Goal: Task Accomplishment & Management: Manage account settings

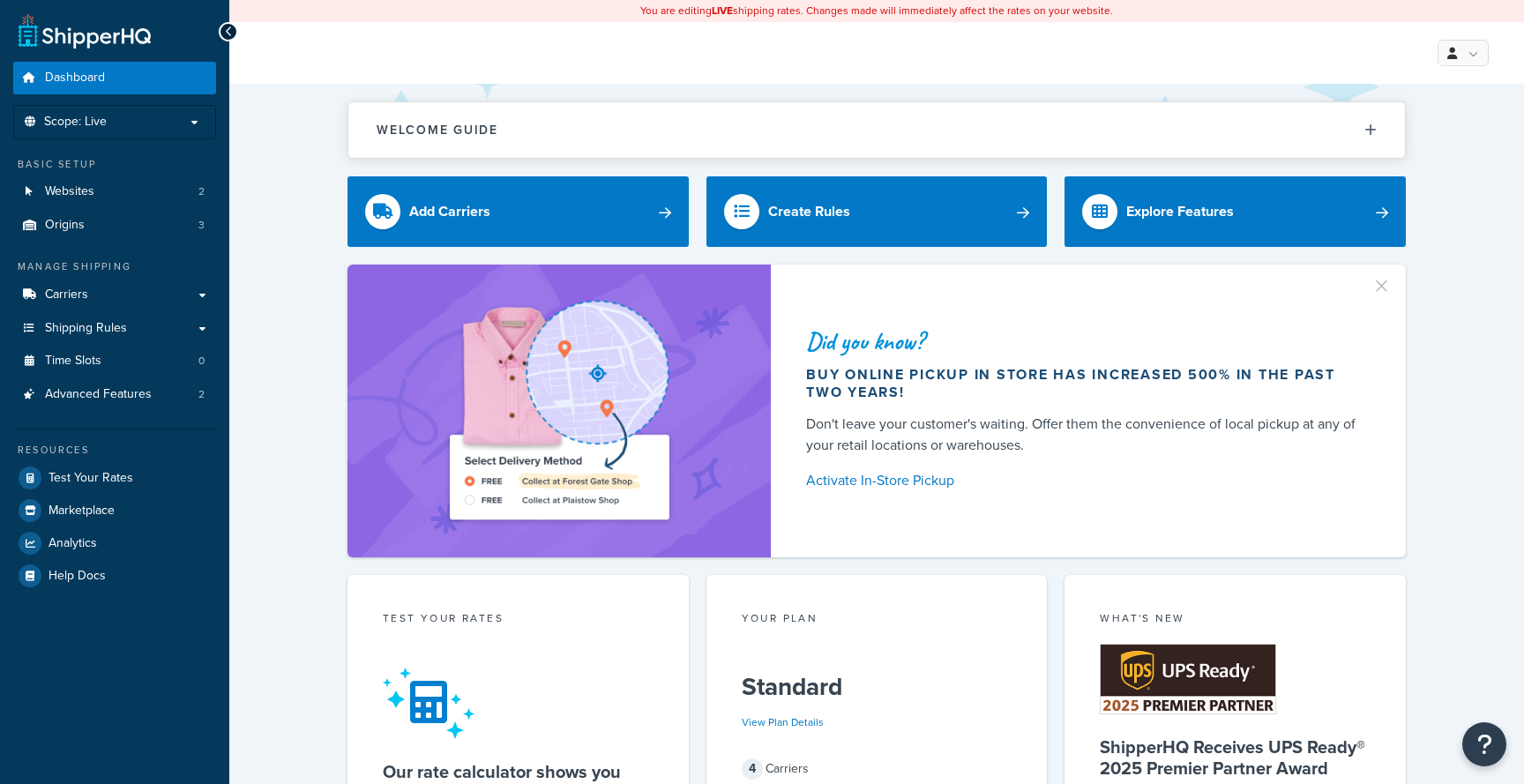
click at [430, 430] on img at bounding box center [559, 410] width 319 height 240
click at [117, 393] on span "Advanced Features" at bounding box center [98, 394] width 107 height 15
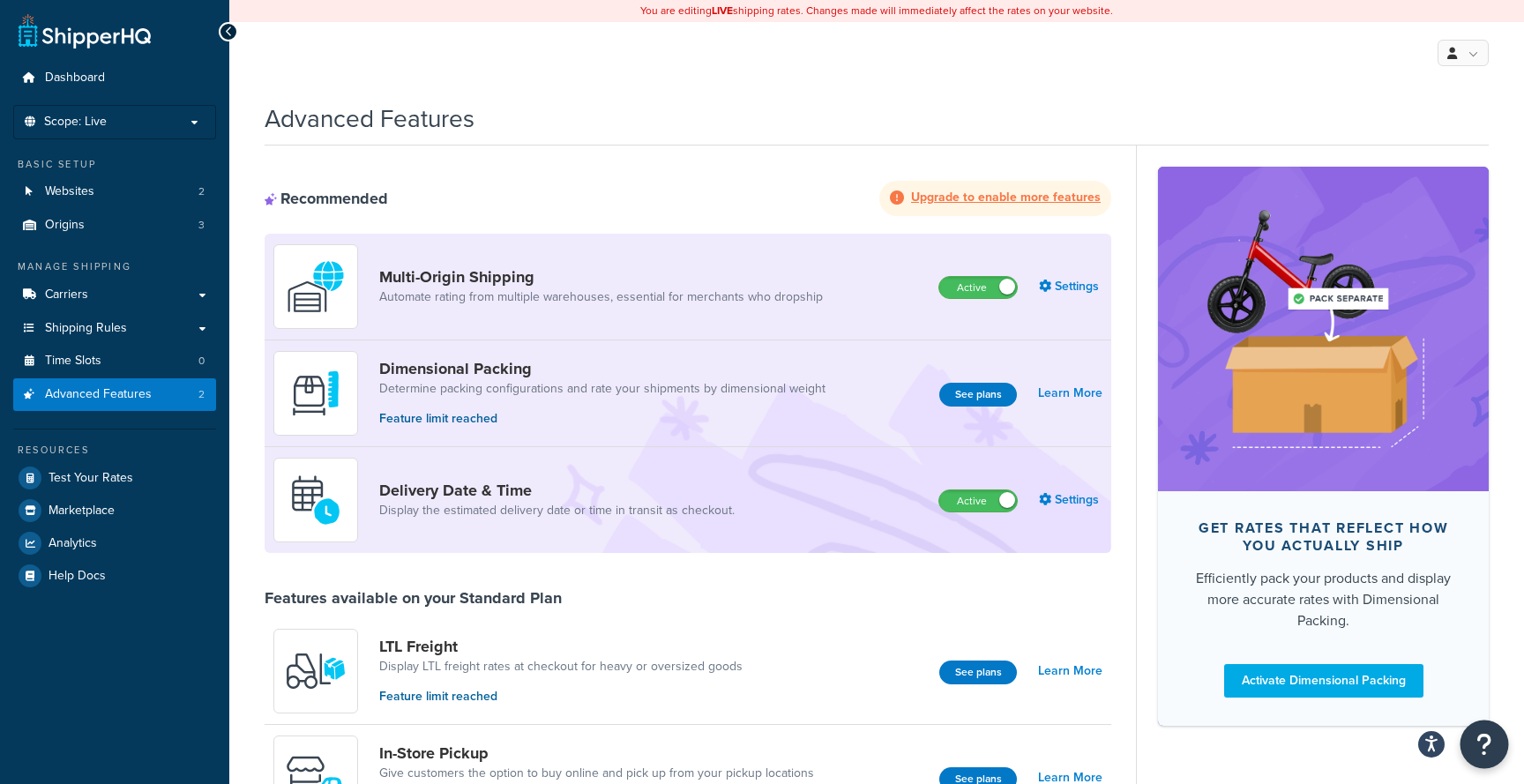
click at [1483, 760] on button "Open Resource Center" at bounding box center [1484, 744] width 48 height 48
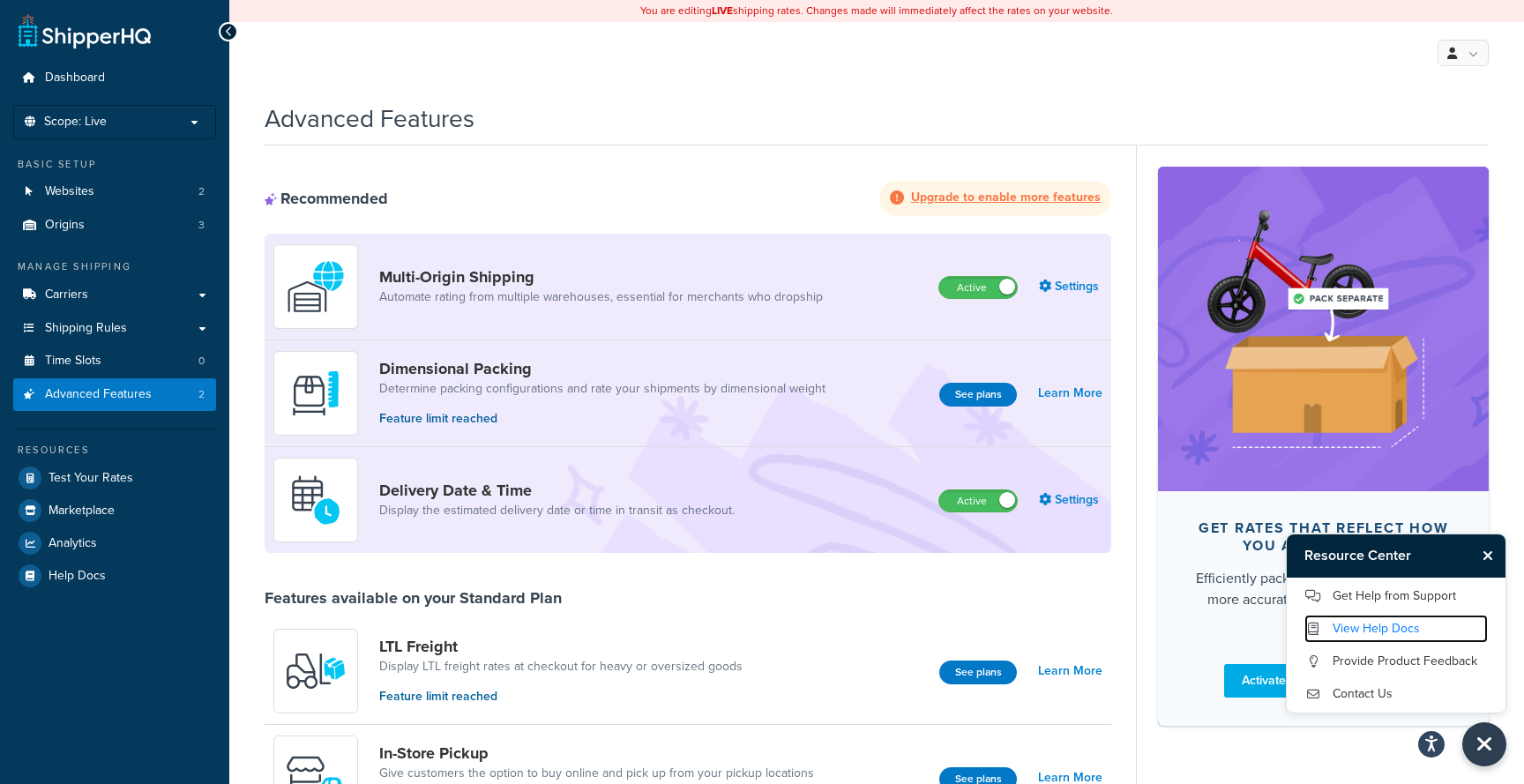
click at [1403, 630] on link "View Help Docs" at bounding box center [1396, 628] width 183 height 28
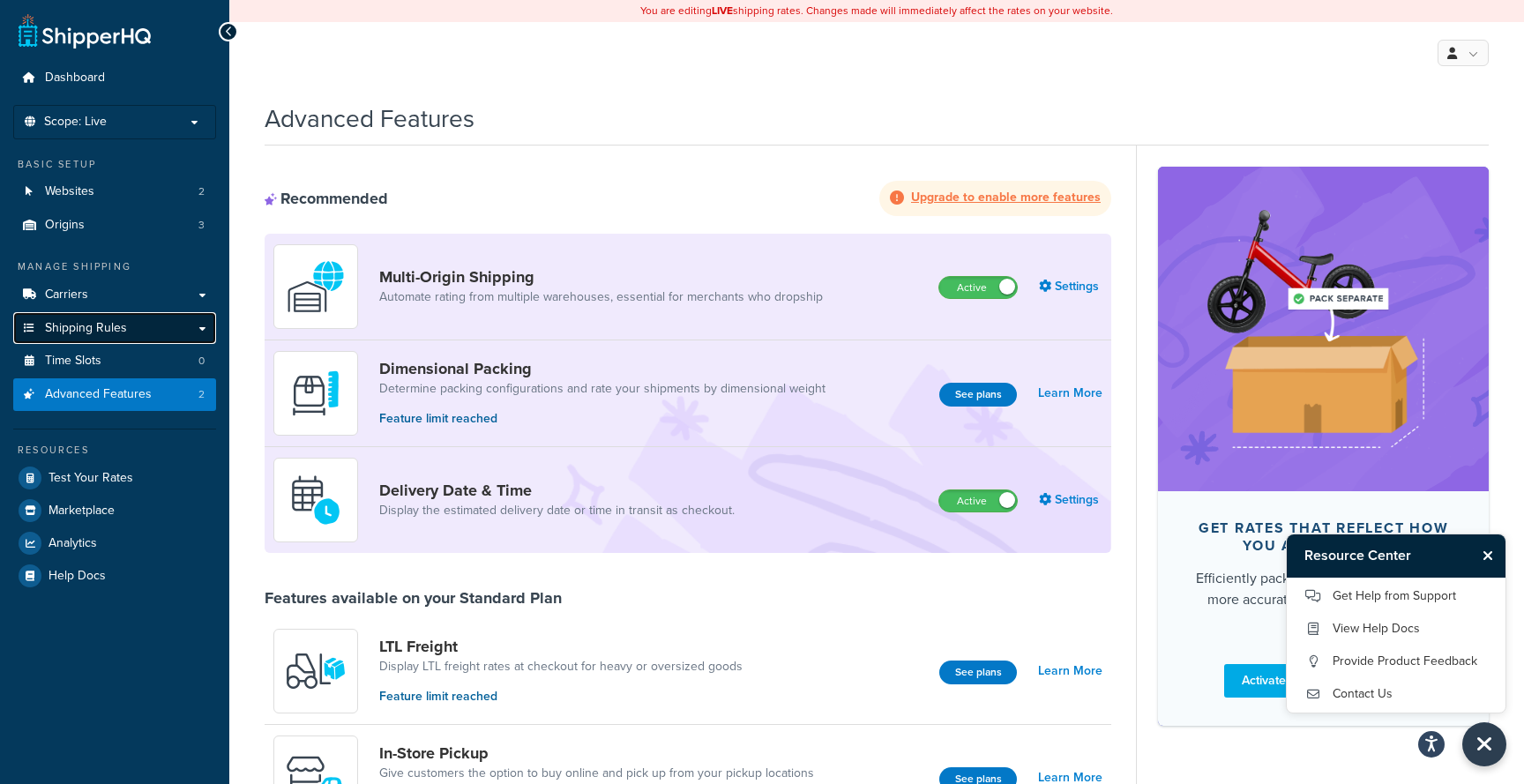
click at [157, 336] on link "Shipping Rules" at bounding box center [115, 329] width 203 height 32
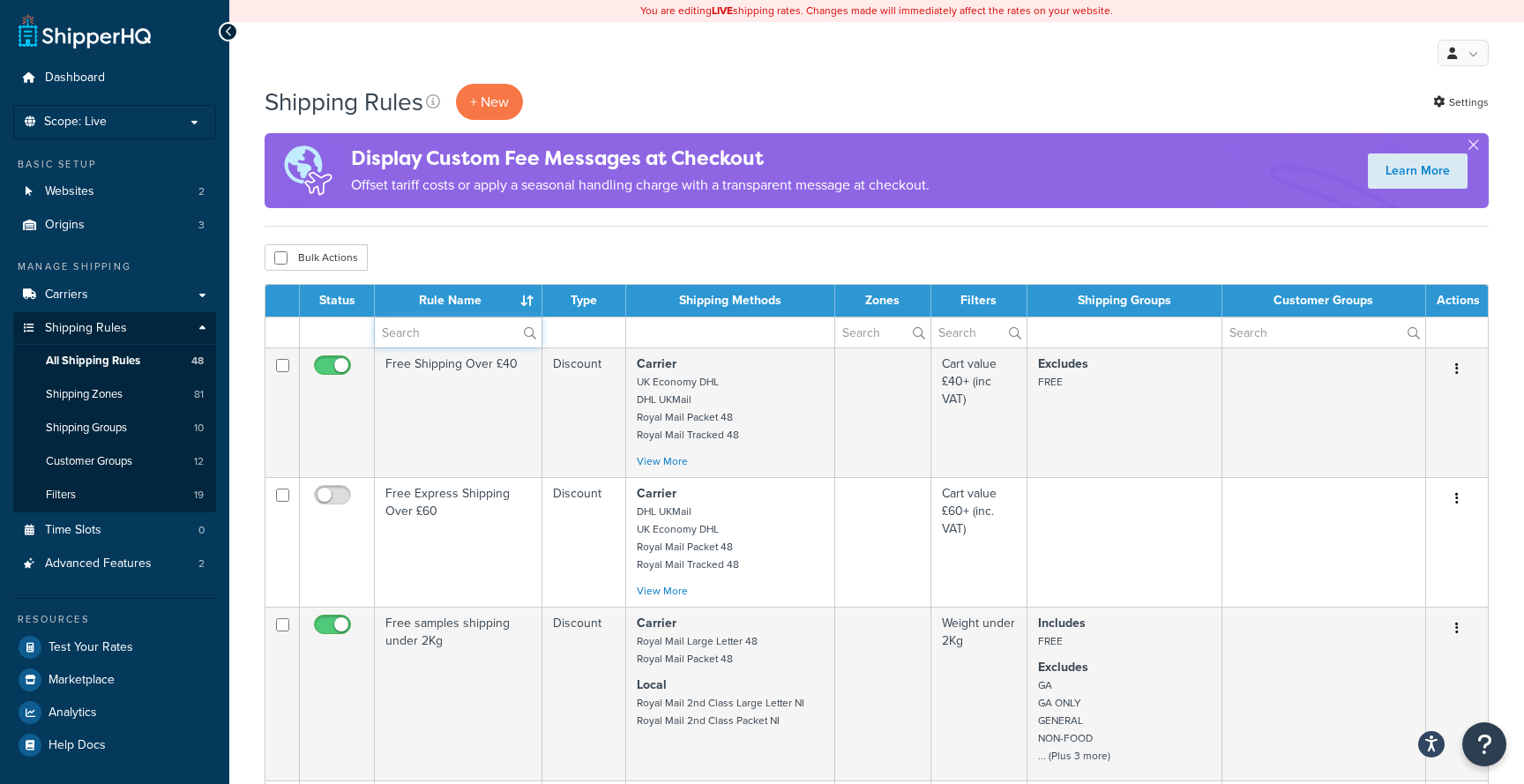
click at [436, 329] on input "text" at bounding box center [458, 331] width 167 height 30
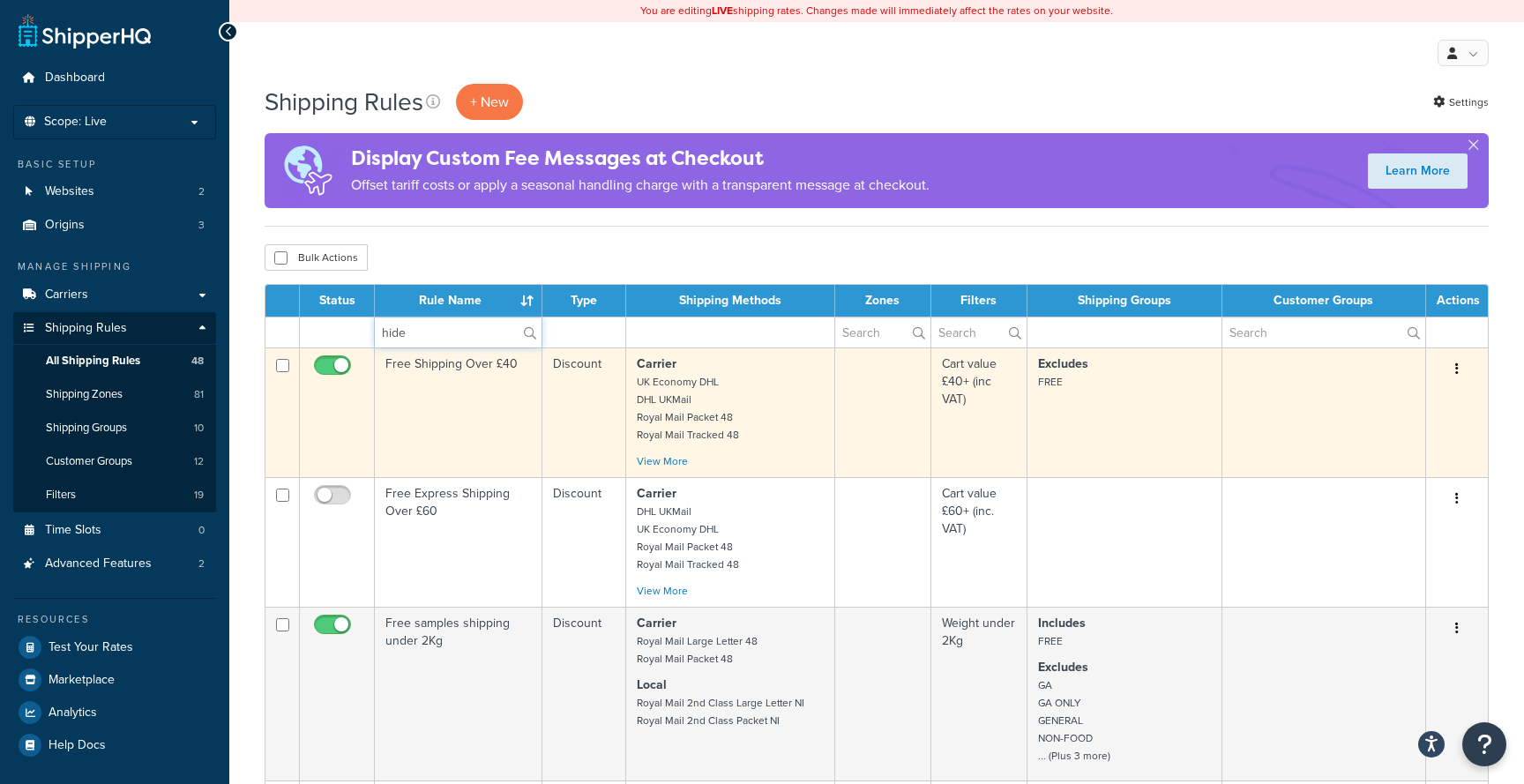
type input "hide"
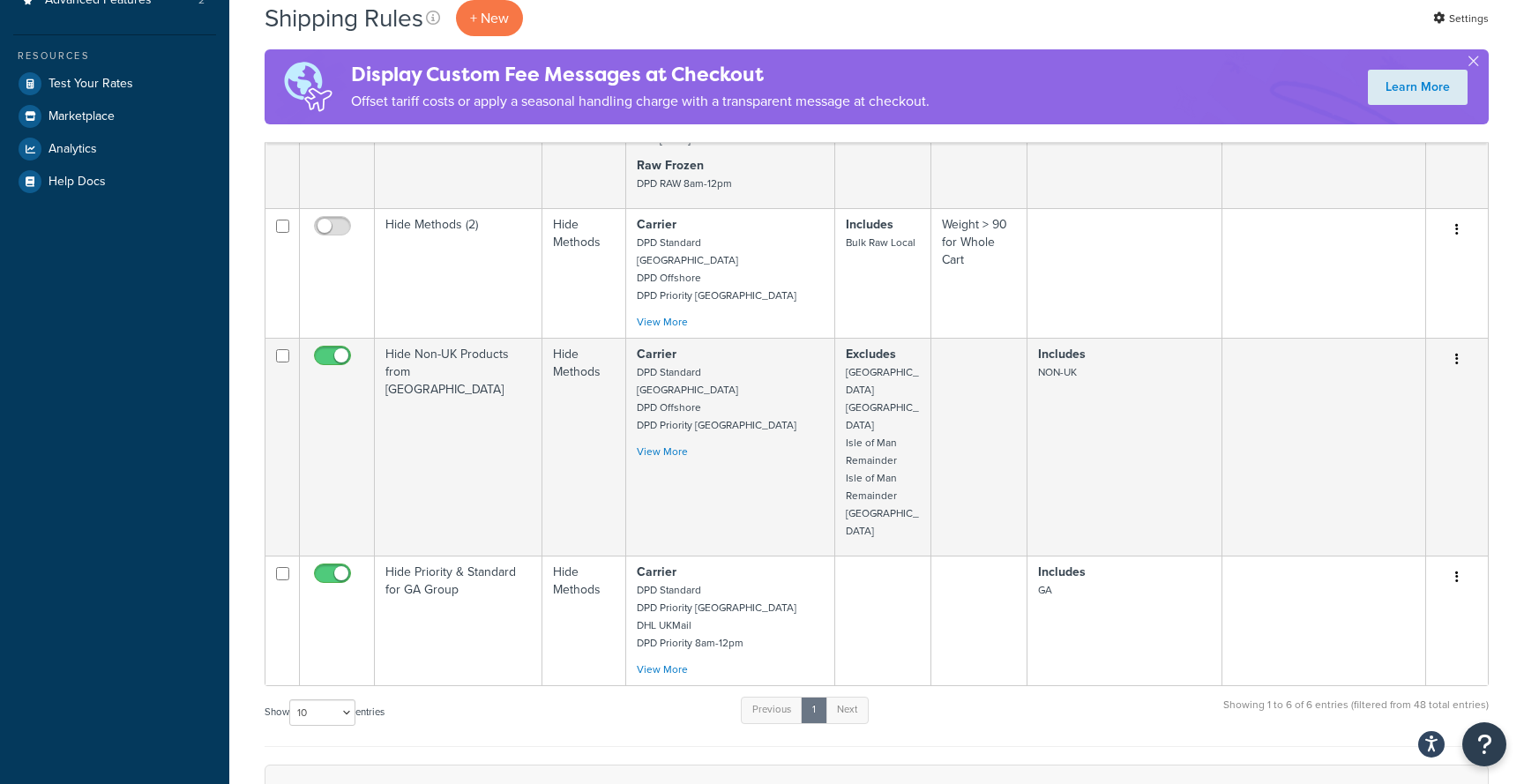
scroll to position [551, 0]
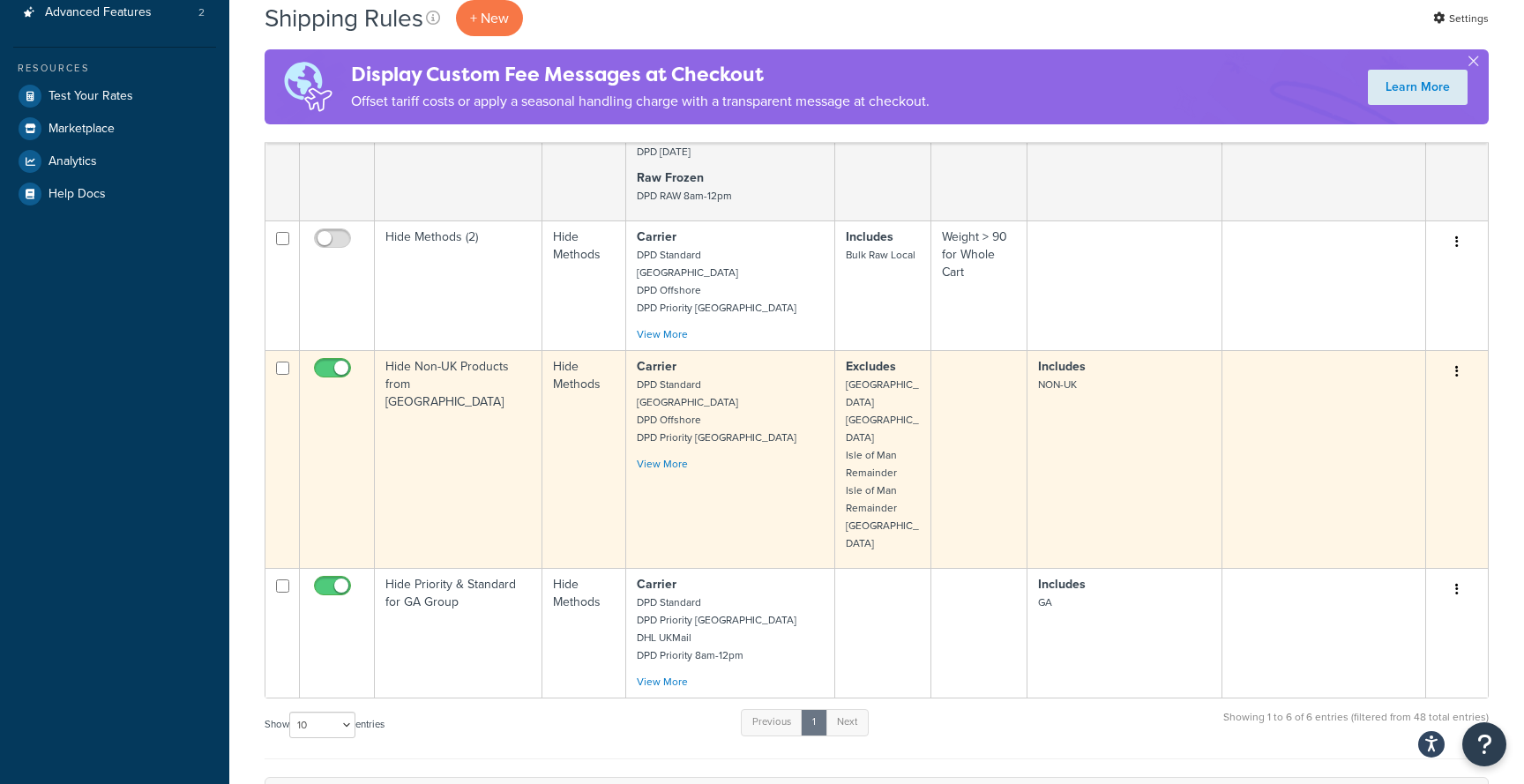
click at [462, 416] on td "Hide Non-UK Products from UK" at bounding box center [458, 459] width 168 height 218
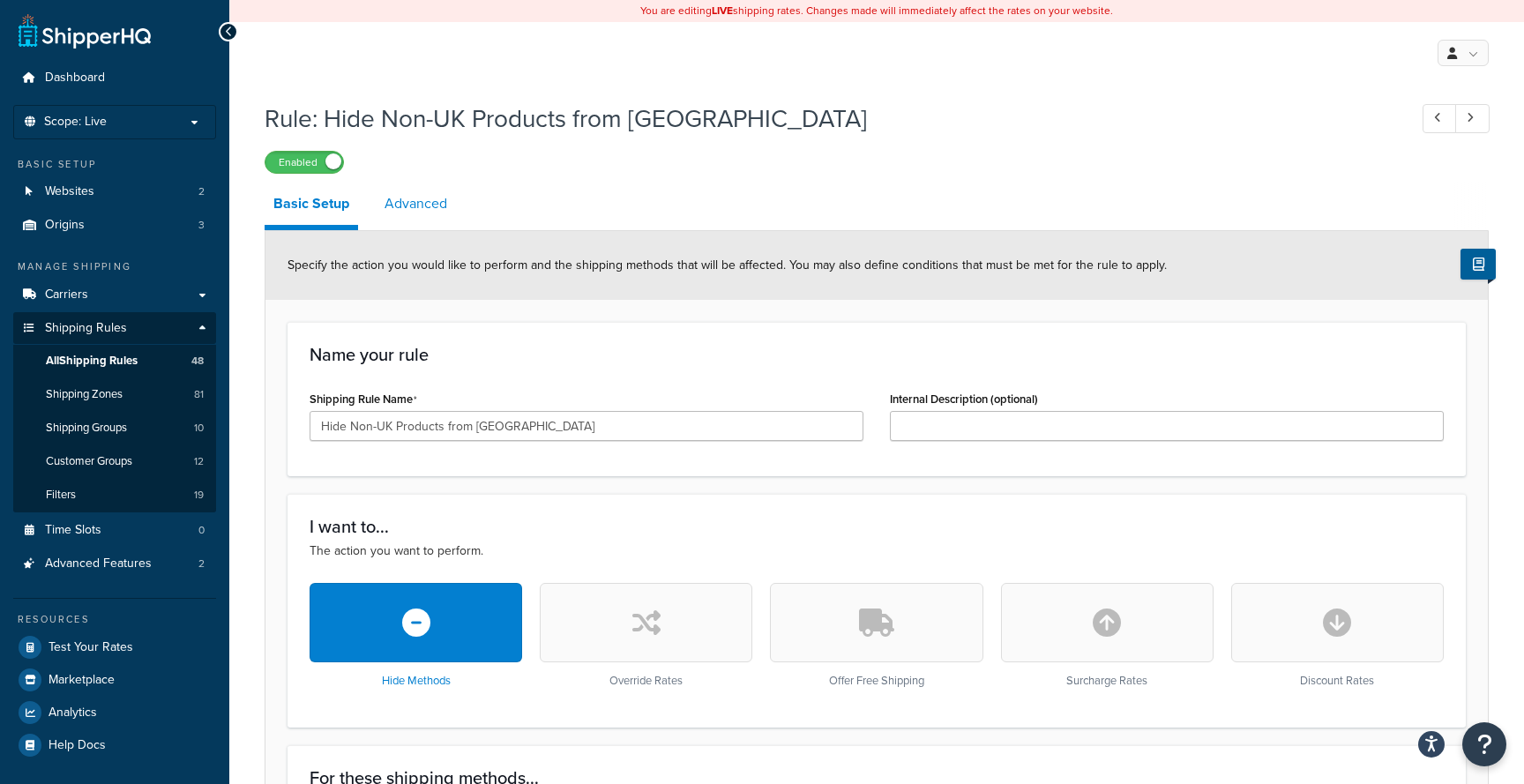
click at [435, 212] on link "Advanced" at bounding box center [415, 203] width 80 height 42
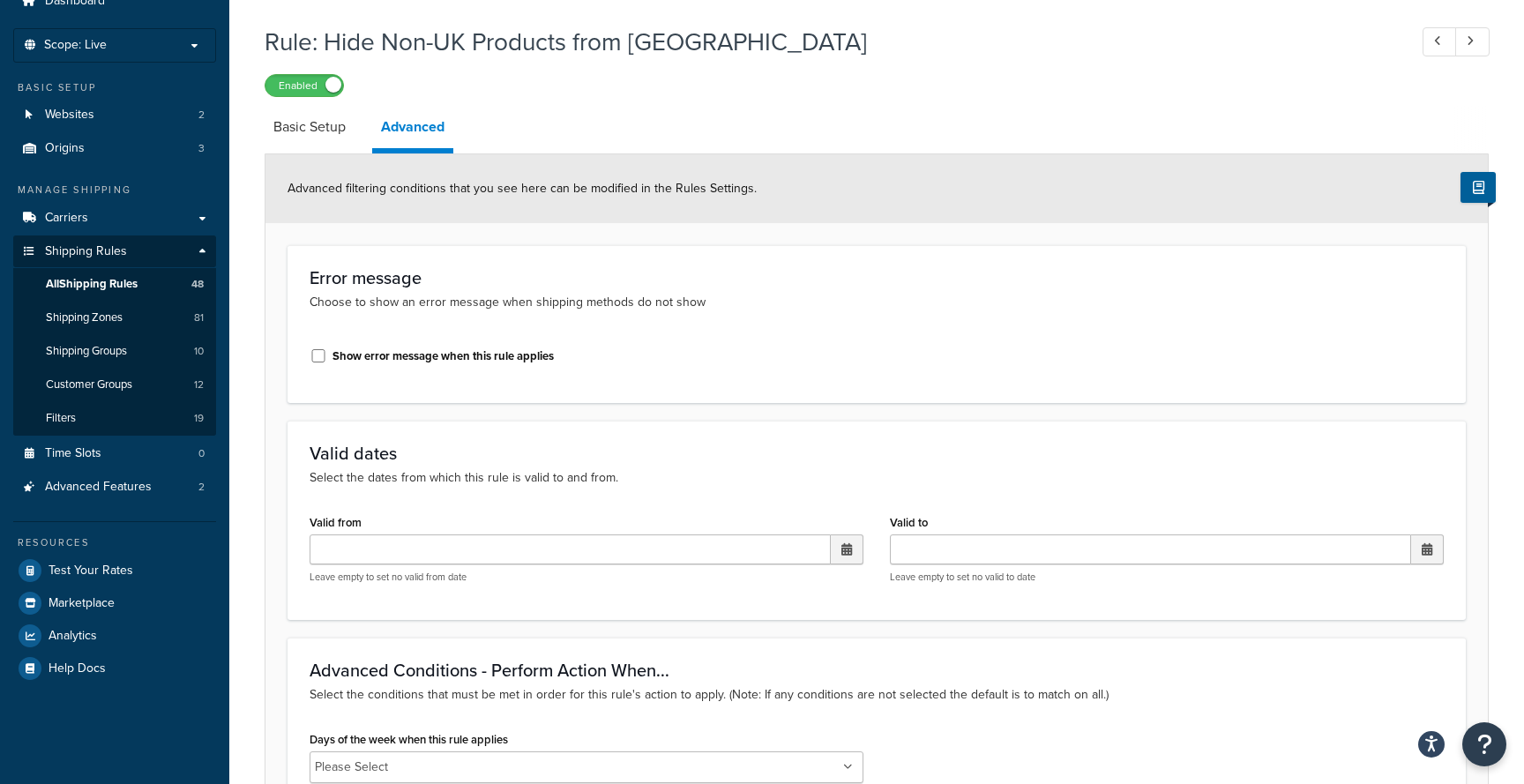
scroll to position [101, 0]
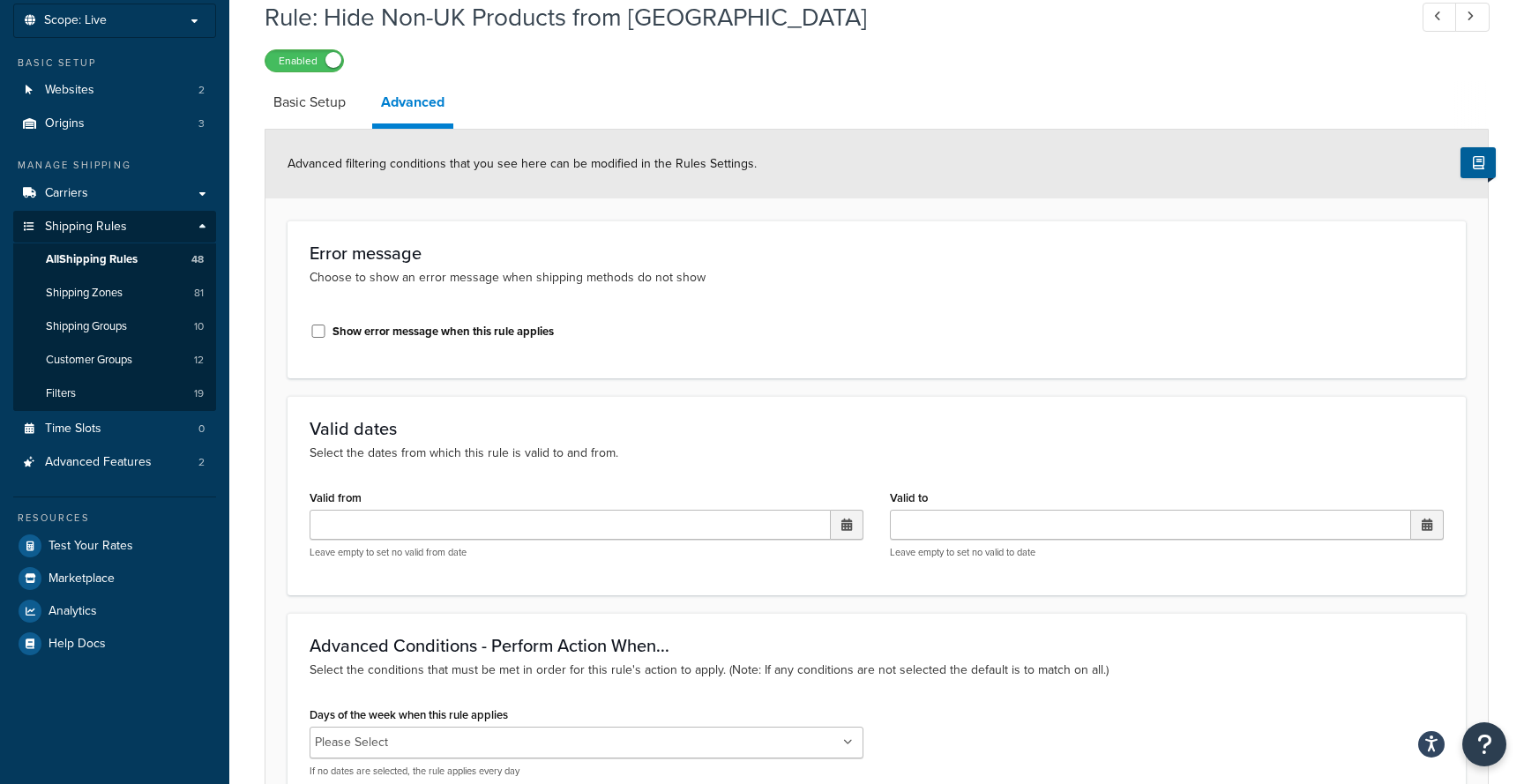
click at [497, 333] on label "Show error message when this rule applies" at bounding box center [443, 331] width 221 height 16
click at [327, 333] on input "Show error message when this rule applies" at bounding box center [319, 330] width 18 height 13
checkbox input "true"
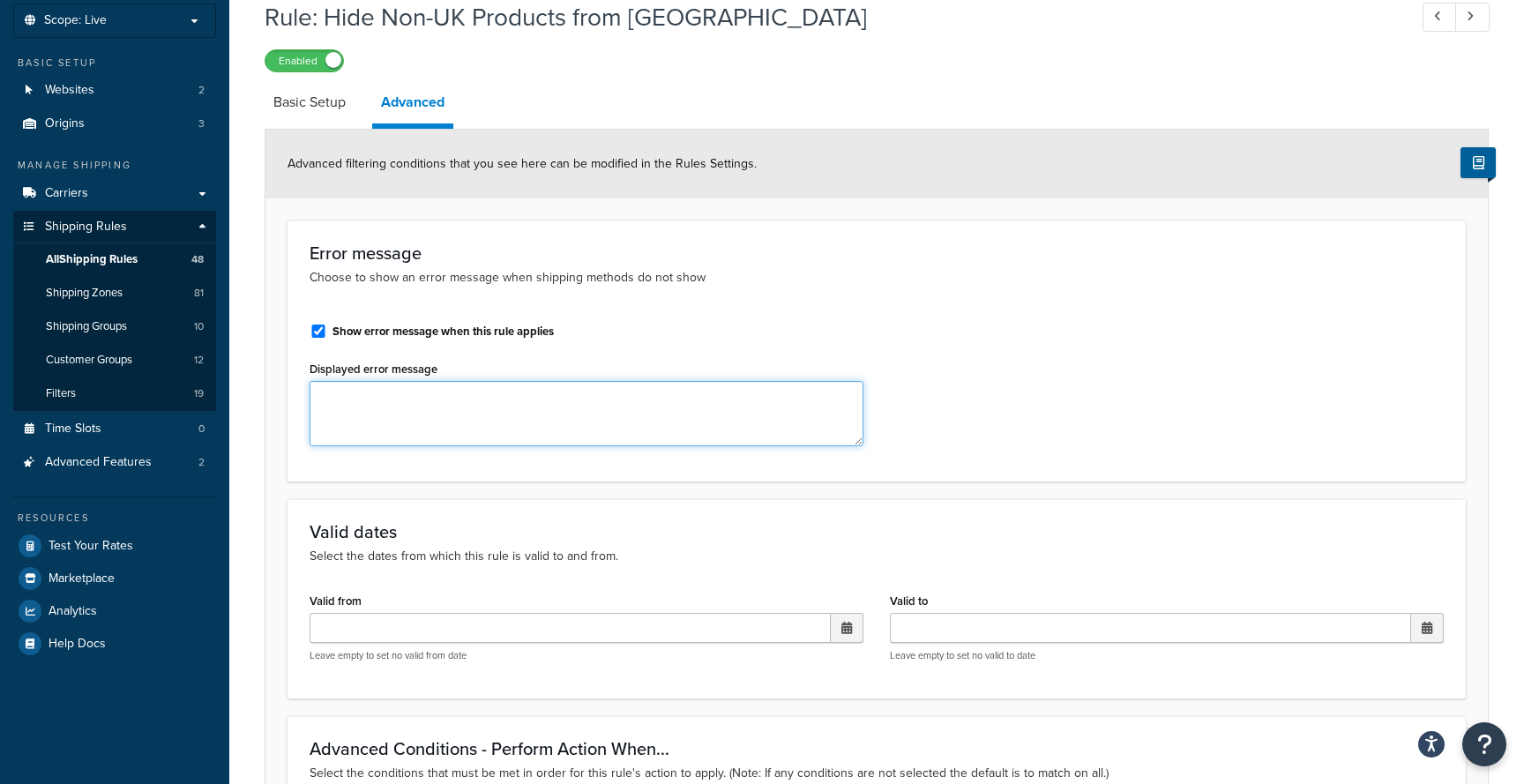
click at [478, 404] on textarea "Displayed error message" at bounding box center [586, 413] width 554 height 66
drag, startPoint x: 617, startPoint y: 397, endPoint x: 571, endPoint y: 399, distance: 46.0
click at [571, 399] on textarea "Sorry, a product in your basket is not currently available in Great Britain. Pl…" at bounding box center [586, 413] width 554 height 66
drag, startPoint x: 632, startPoint y: 398, endPoint x: 501, endPoint y: 398, distance: 131.0
click at [501, 398] on textarea "Sorry, a product in your basket is not currently in stock in Great Britain. Ple…" at bounding box center [586, 413] width 554 height 66
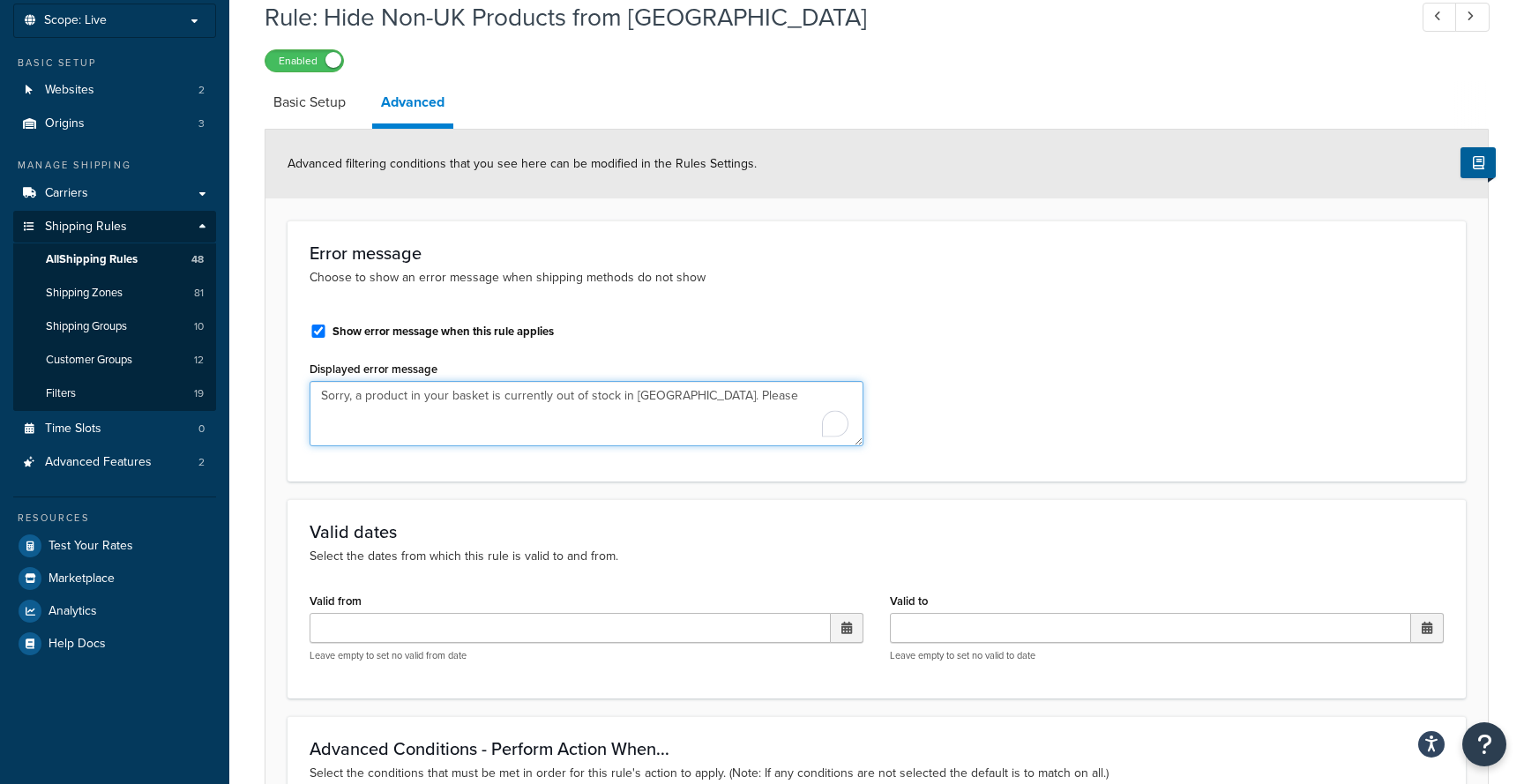
click at [762, 400] on textarea "Sorry, a product in your basket is currently out of stock in Great Britain. Ple…" at bounding box center [586, 413] width 554 height 66
type textarea "Sorry, a product in your basket is currently out of stock in Great Britain. Ple…"
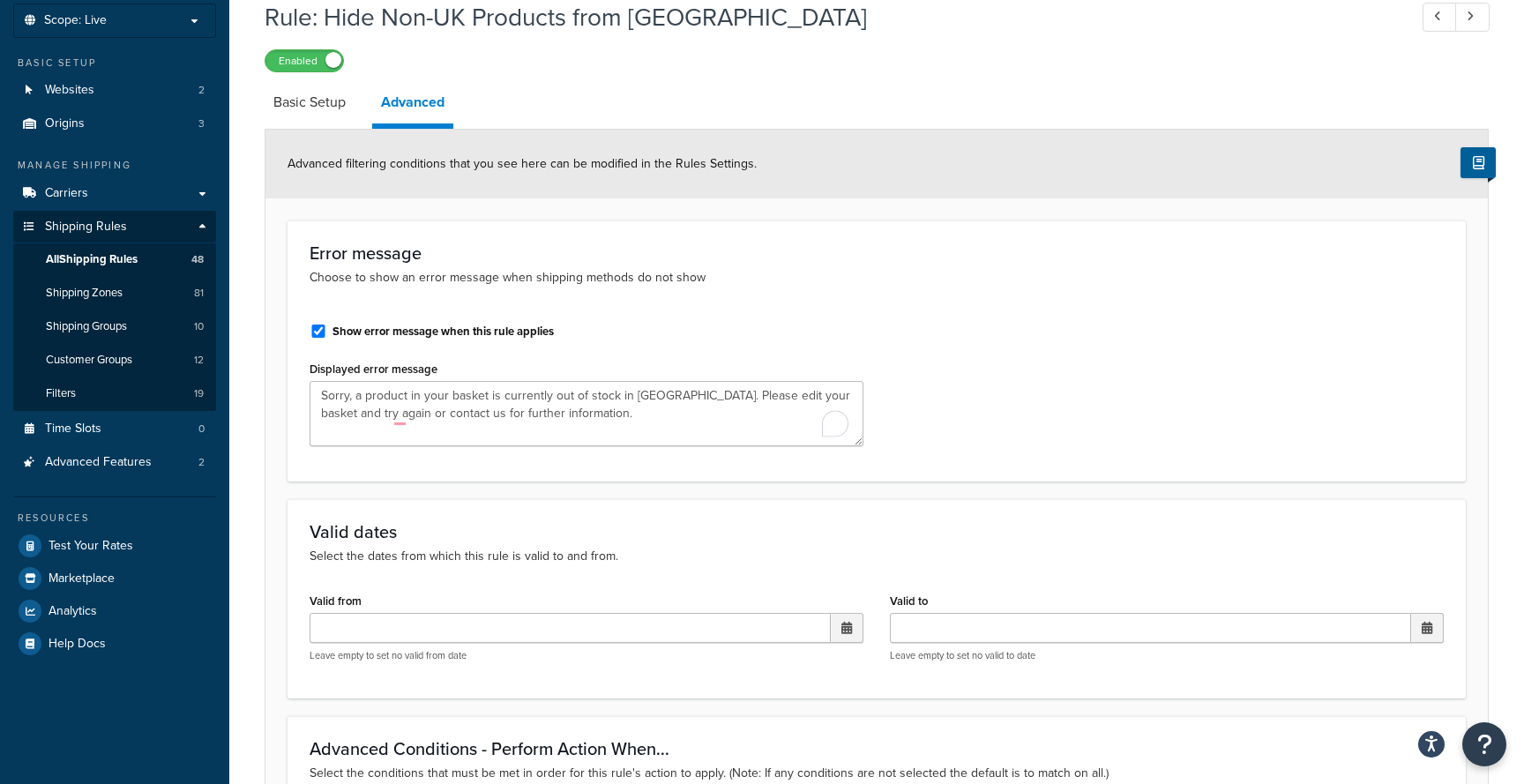
click at [1145, 380] on div "Show error message when this rule applies Displayed error message Sorry, a prod…" at bounding box center [877, 384] width 1160 height 150
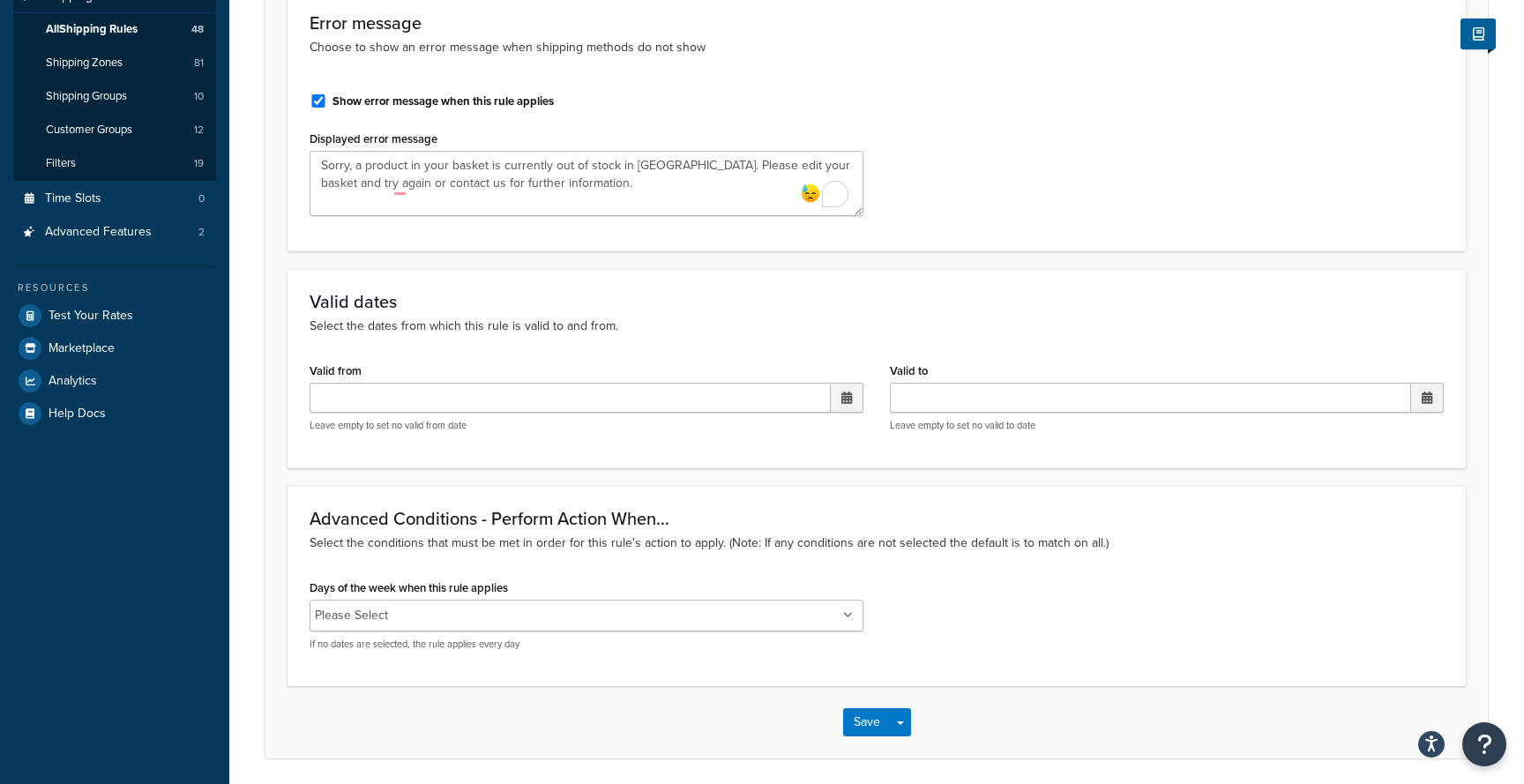
scroll to position [395, 0]
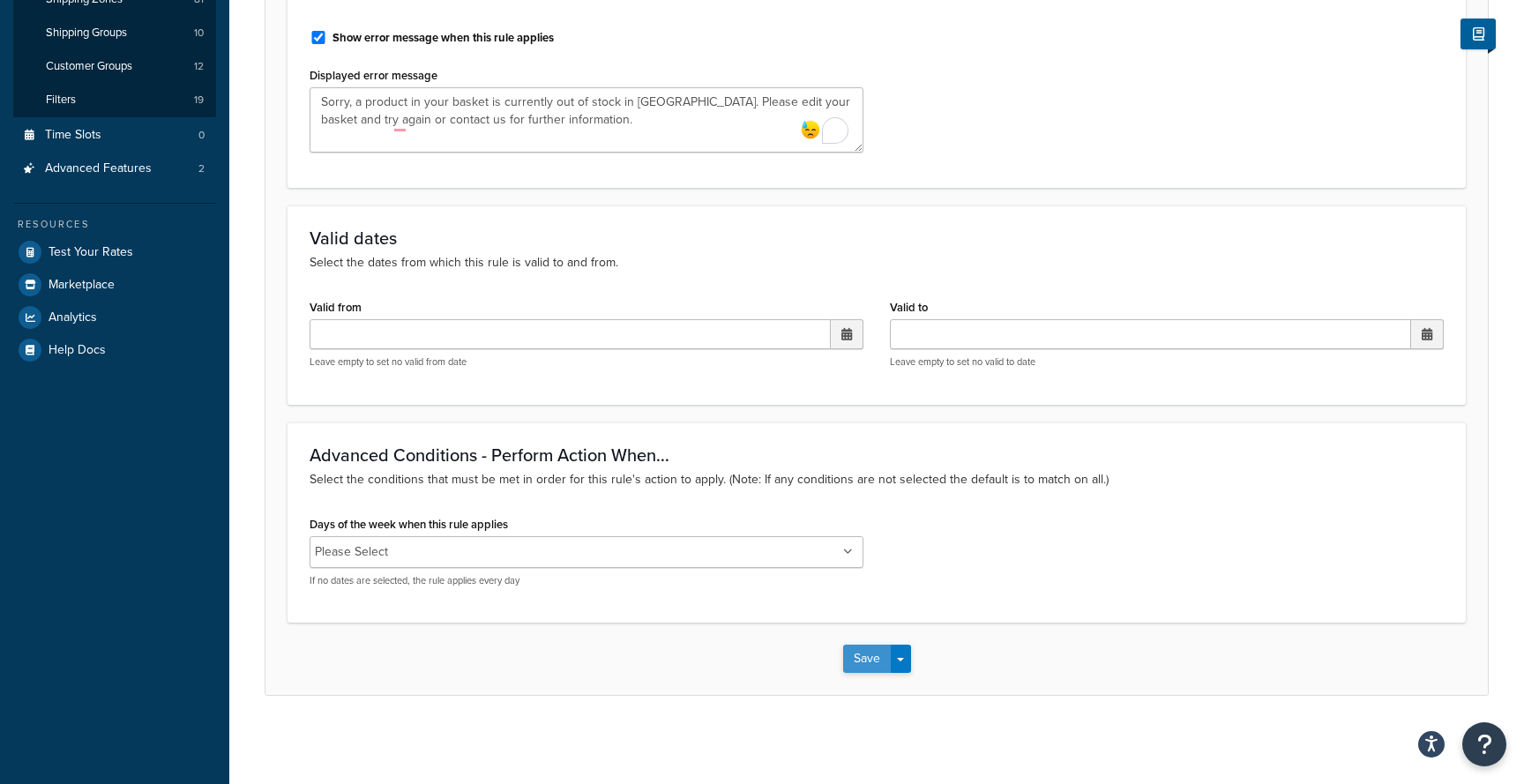
click at [866, 649] on button "Save" at bounding box center [867, 658] width 48 height 28
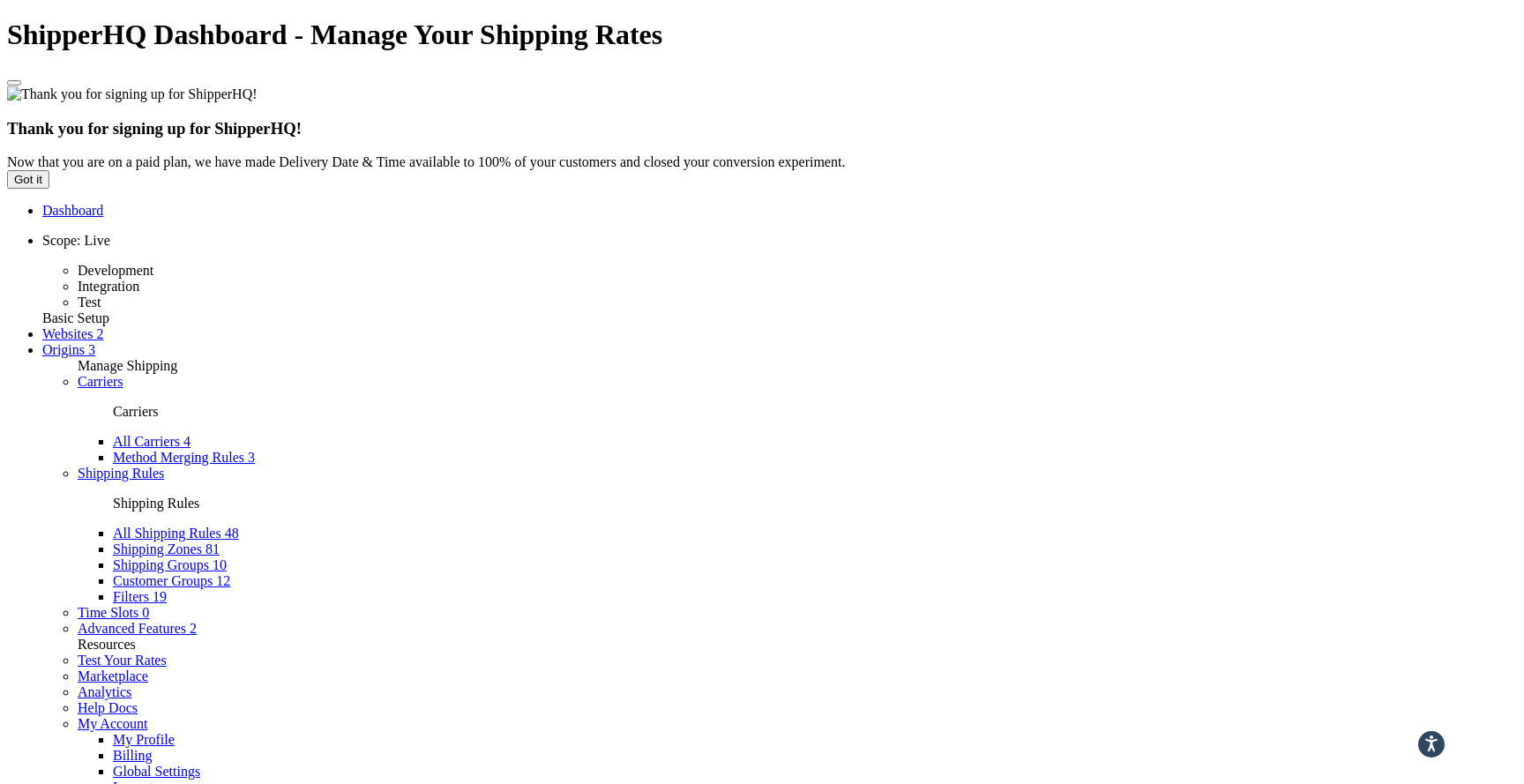
type input "hide"
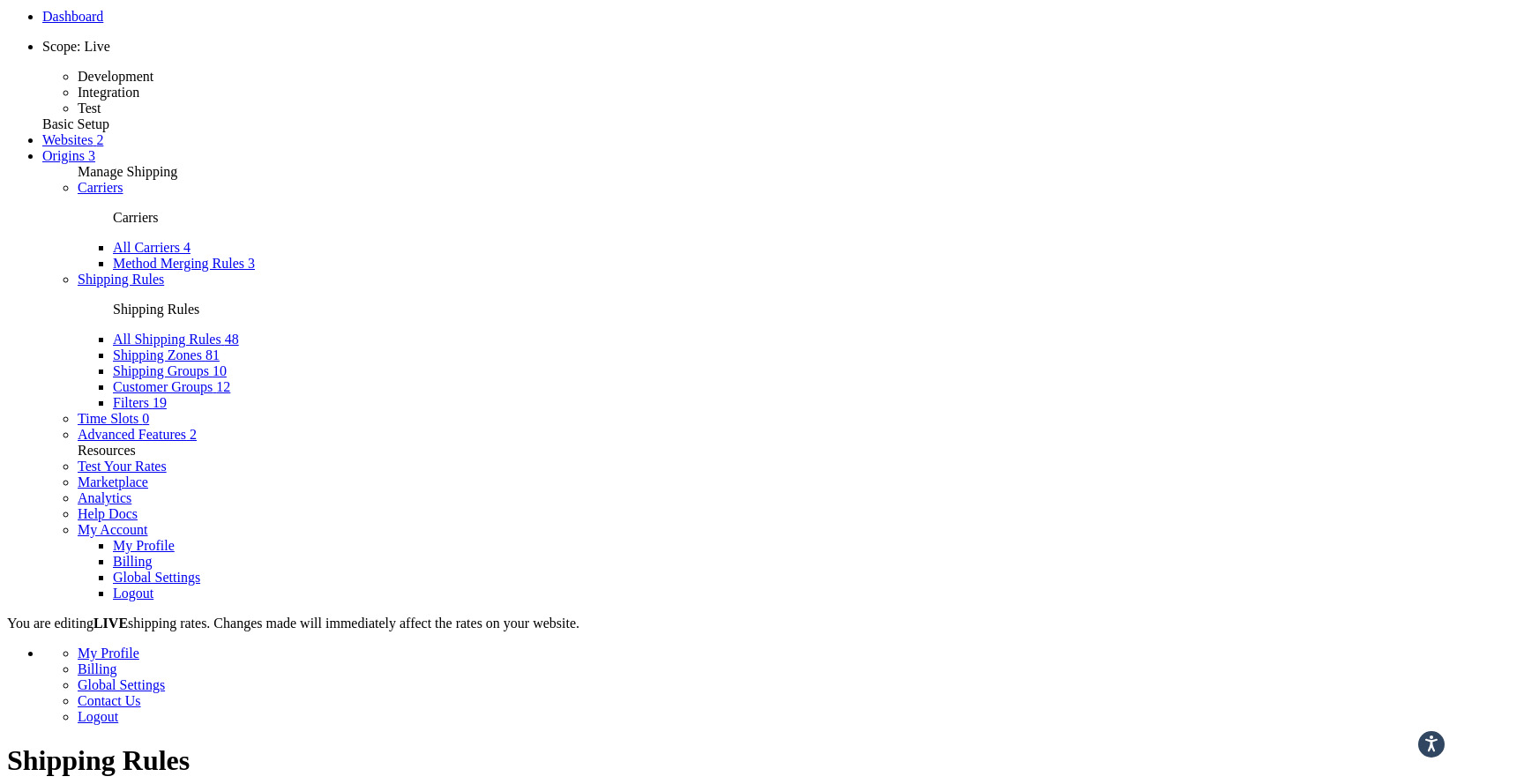
scroll to position [158, 0]
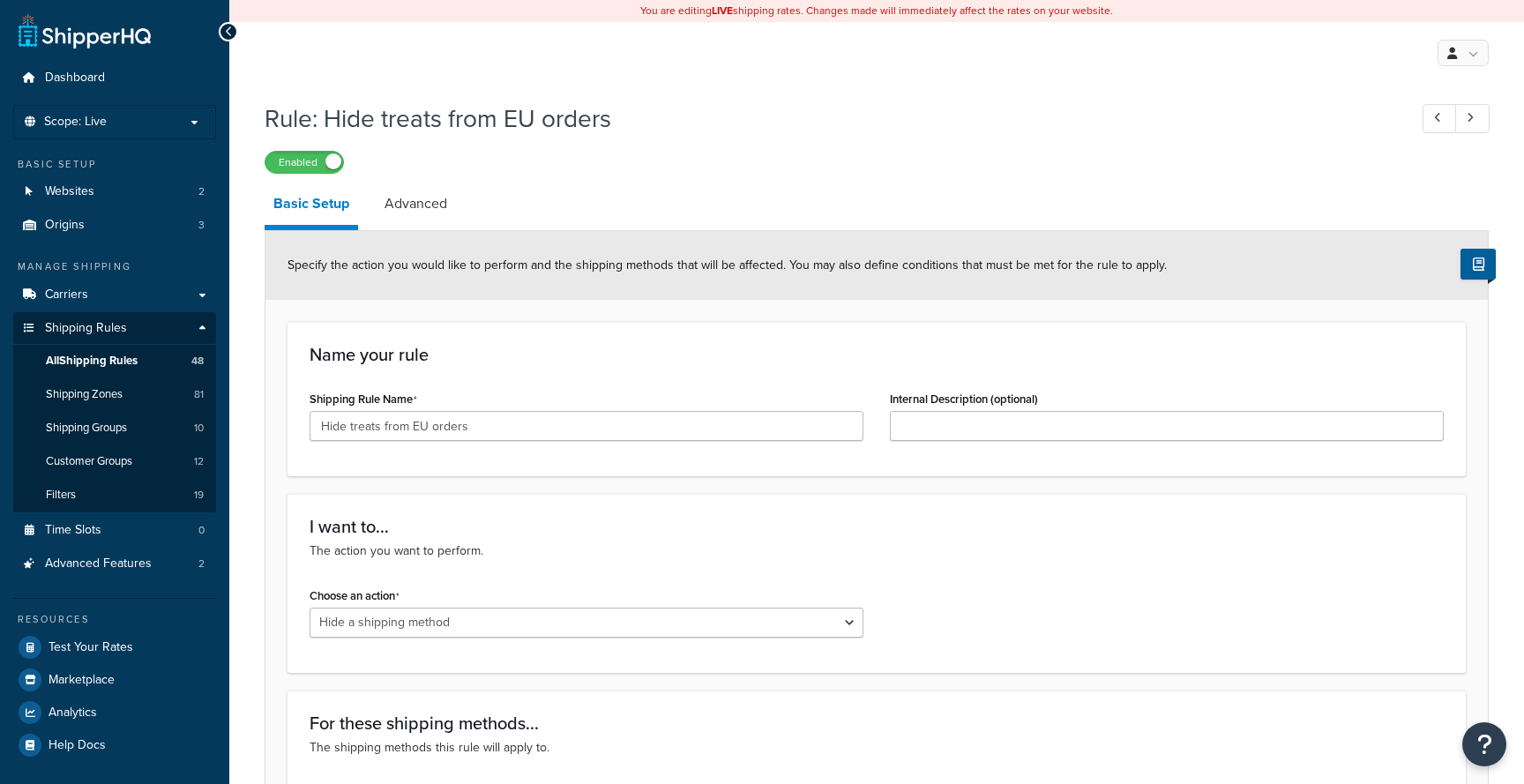
select select "HIDE"
click at [432, 206] on link "Advanced" at bounding box center [415, 203] width 80 height 42
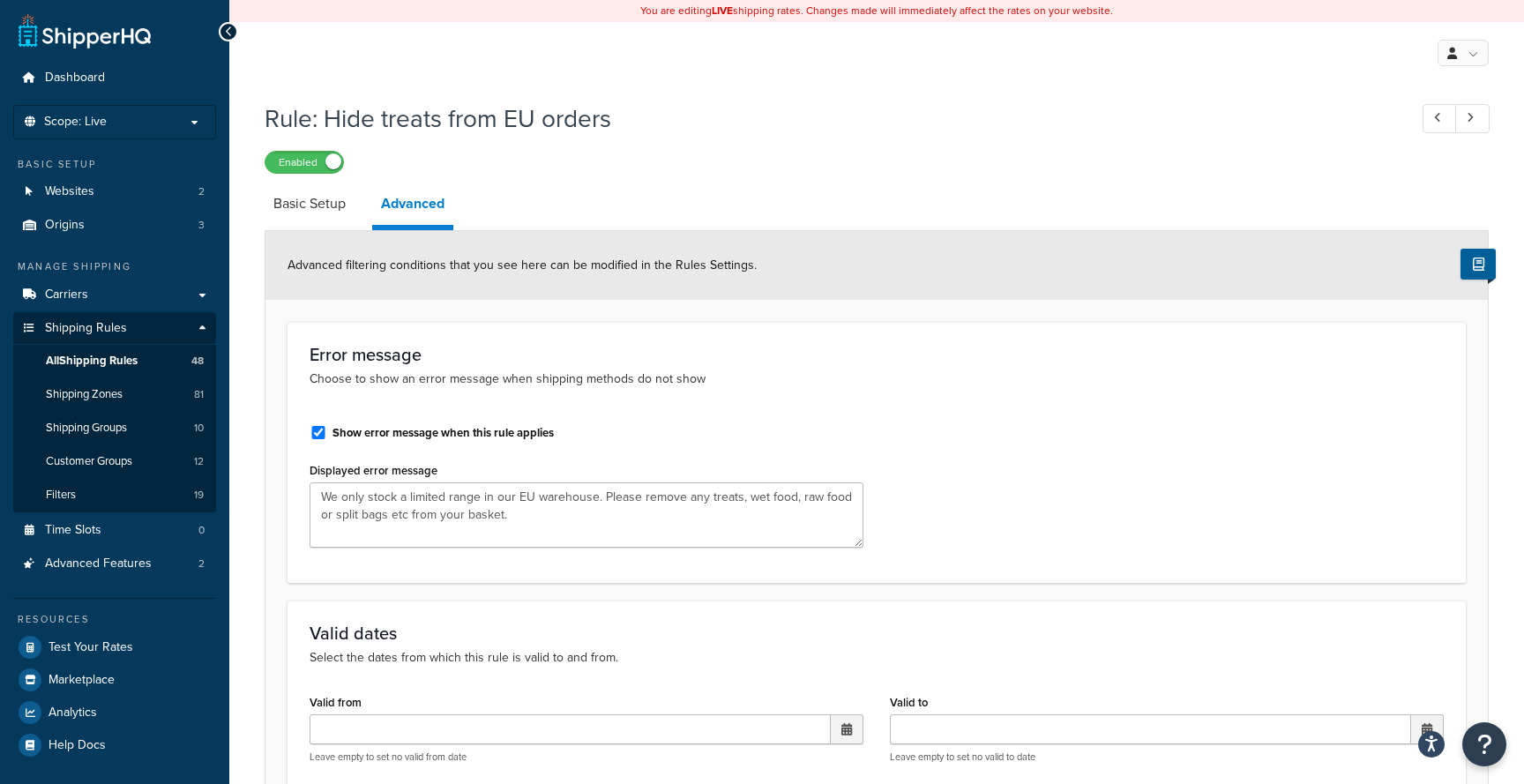
select select "HIDE"
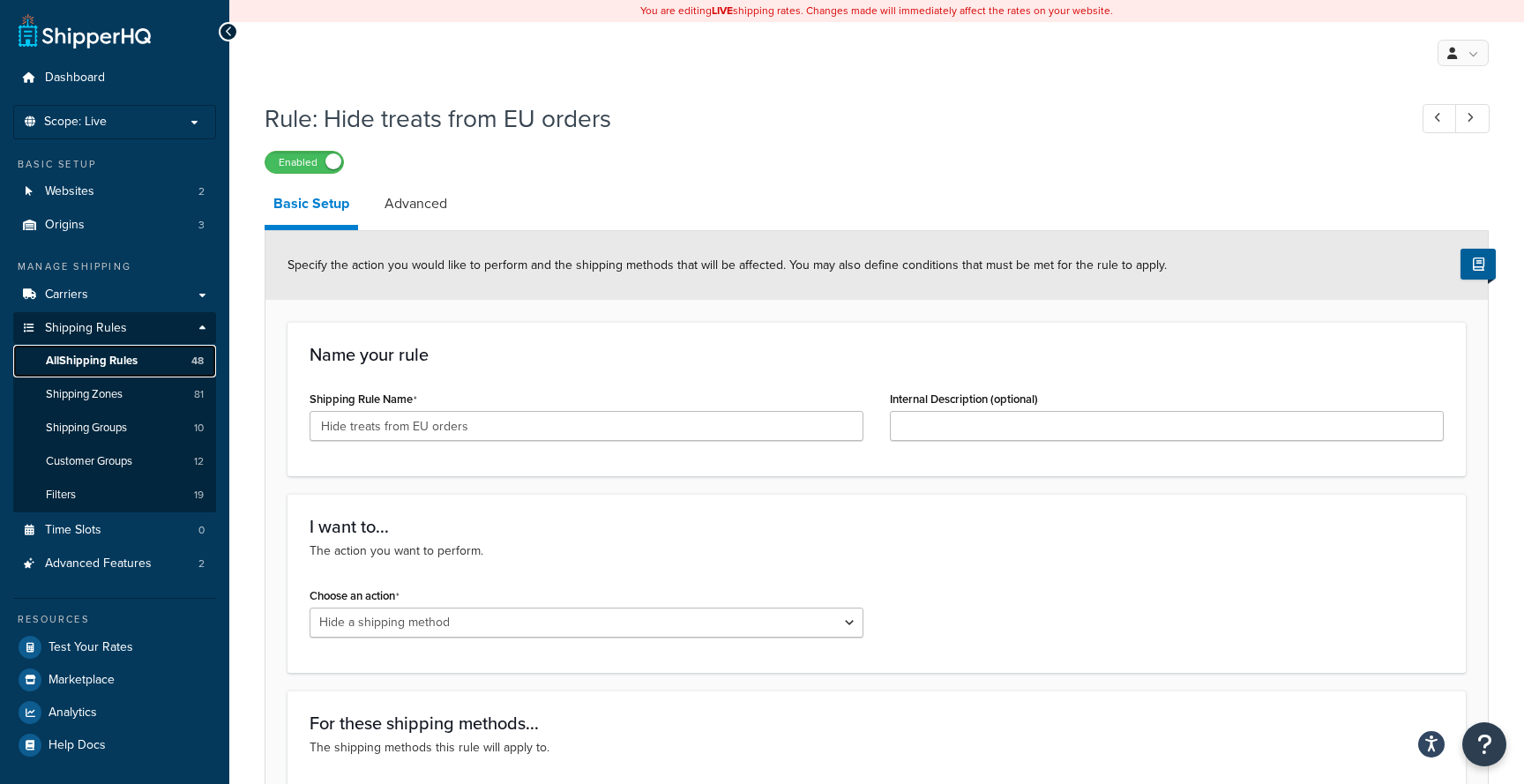
click at [148, 362] on link "All Shipping Rules 48" at bounding box center [115, 361] width 203 height 32
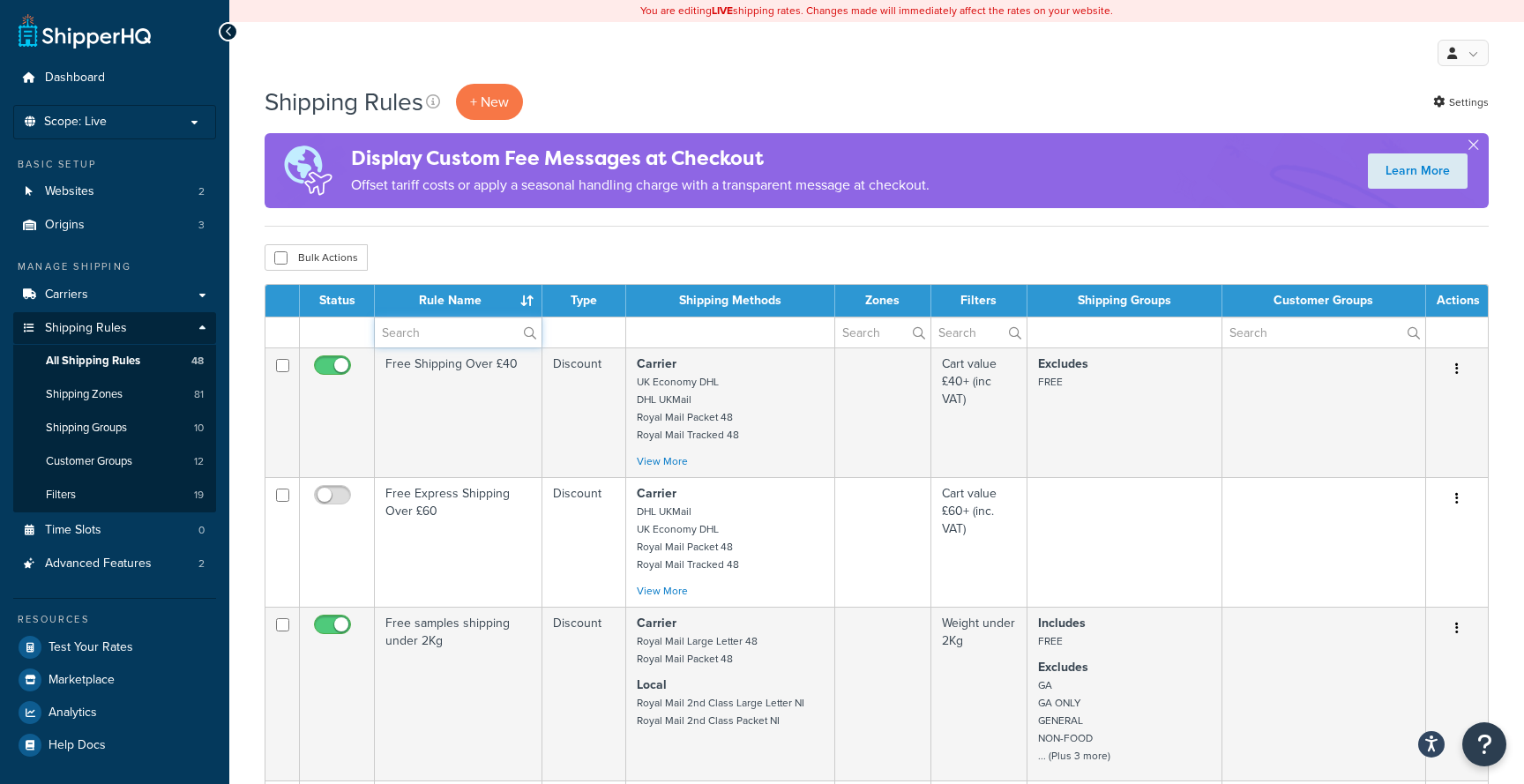
click at [415, 338] on input "text" at bounding box center [458, 331] width 167 height 30
type input "hide"
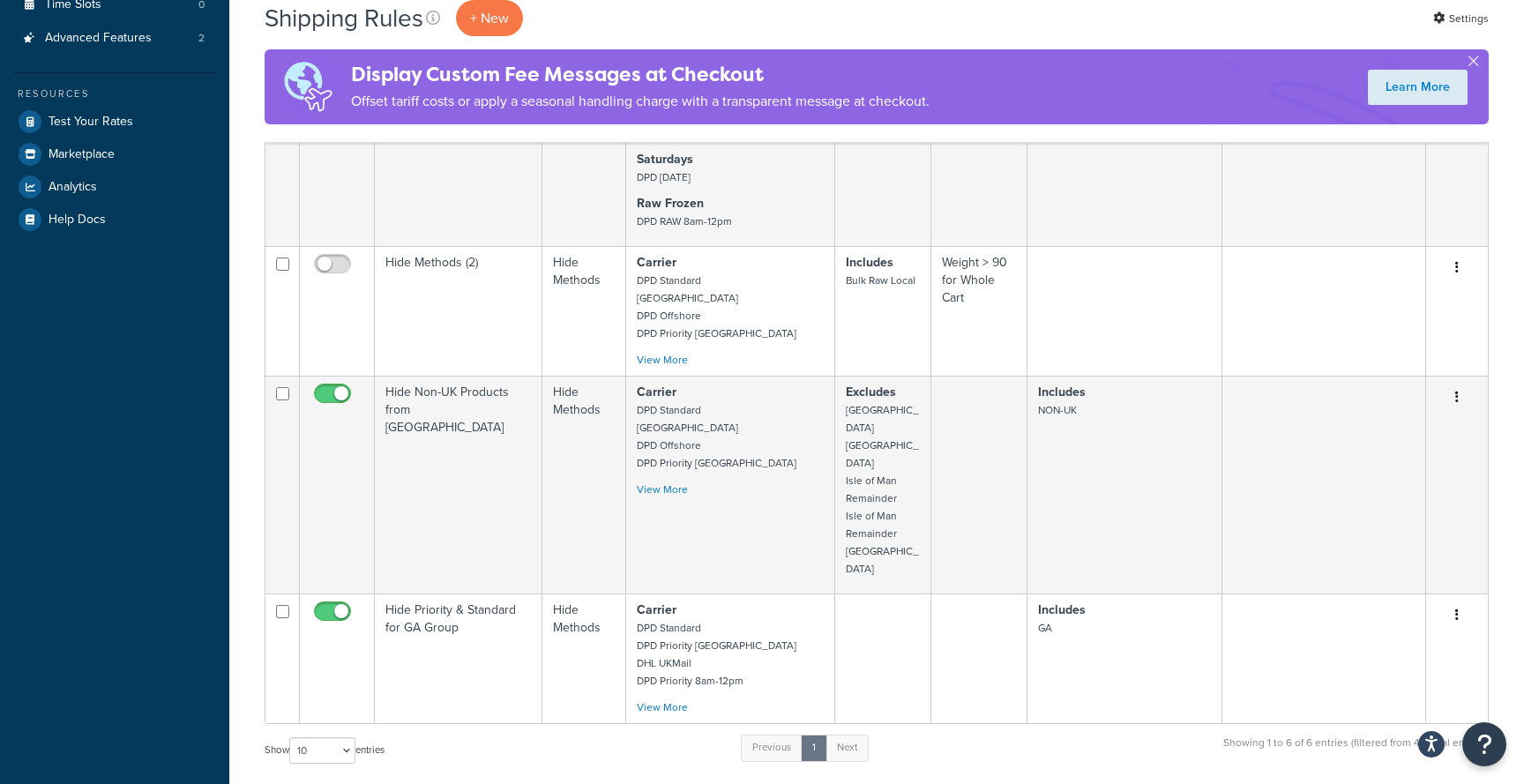
scroll to position [527, 0]
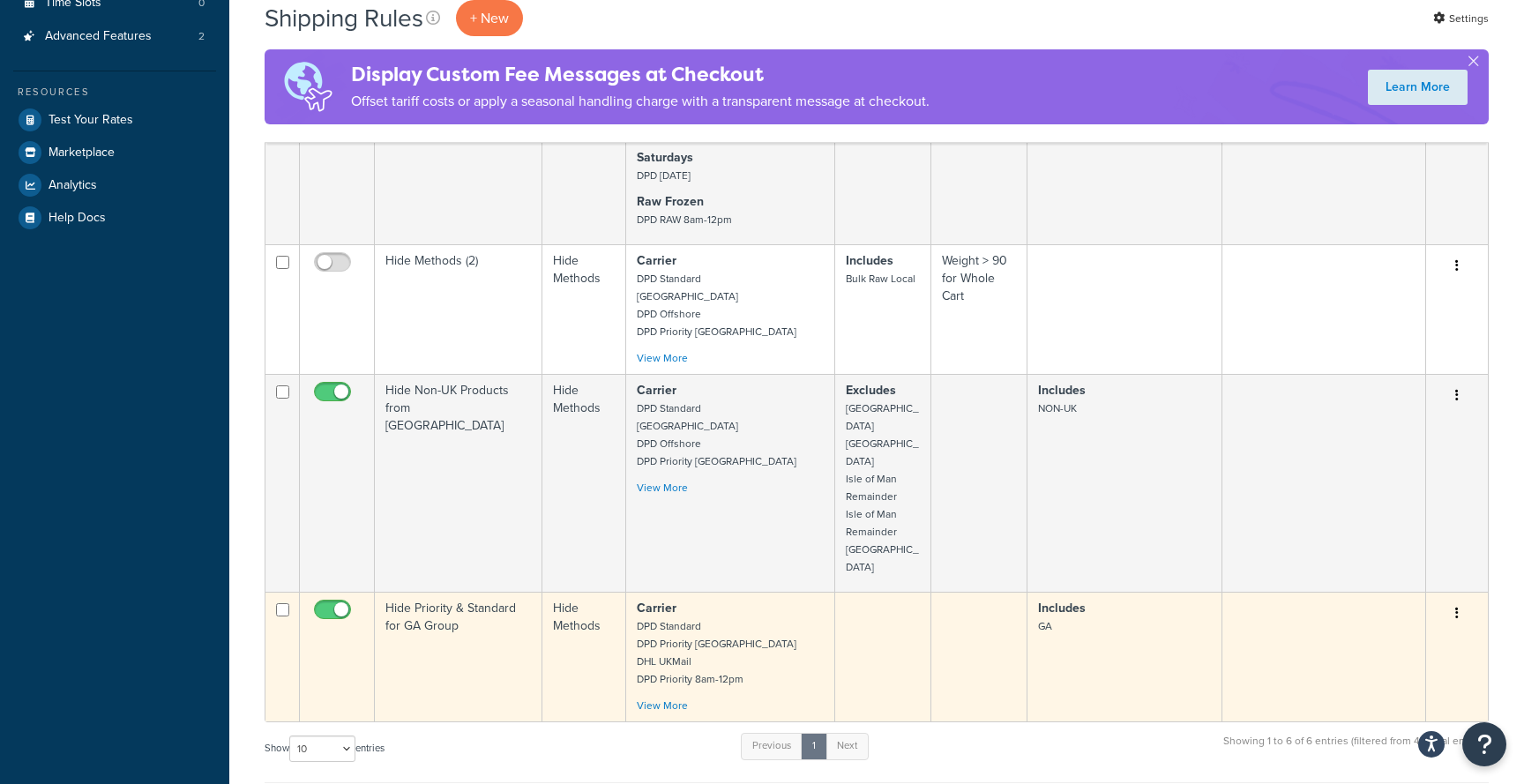
click at [480, 592] on td "Hide Priority & Standard for GA Group" at bounding box center [458, 656] width 168 height 129
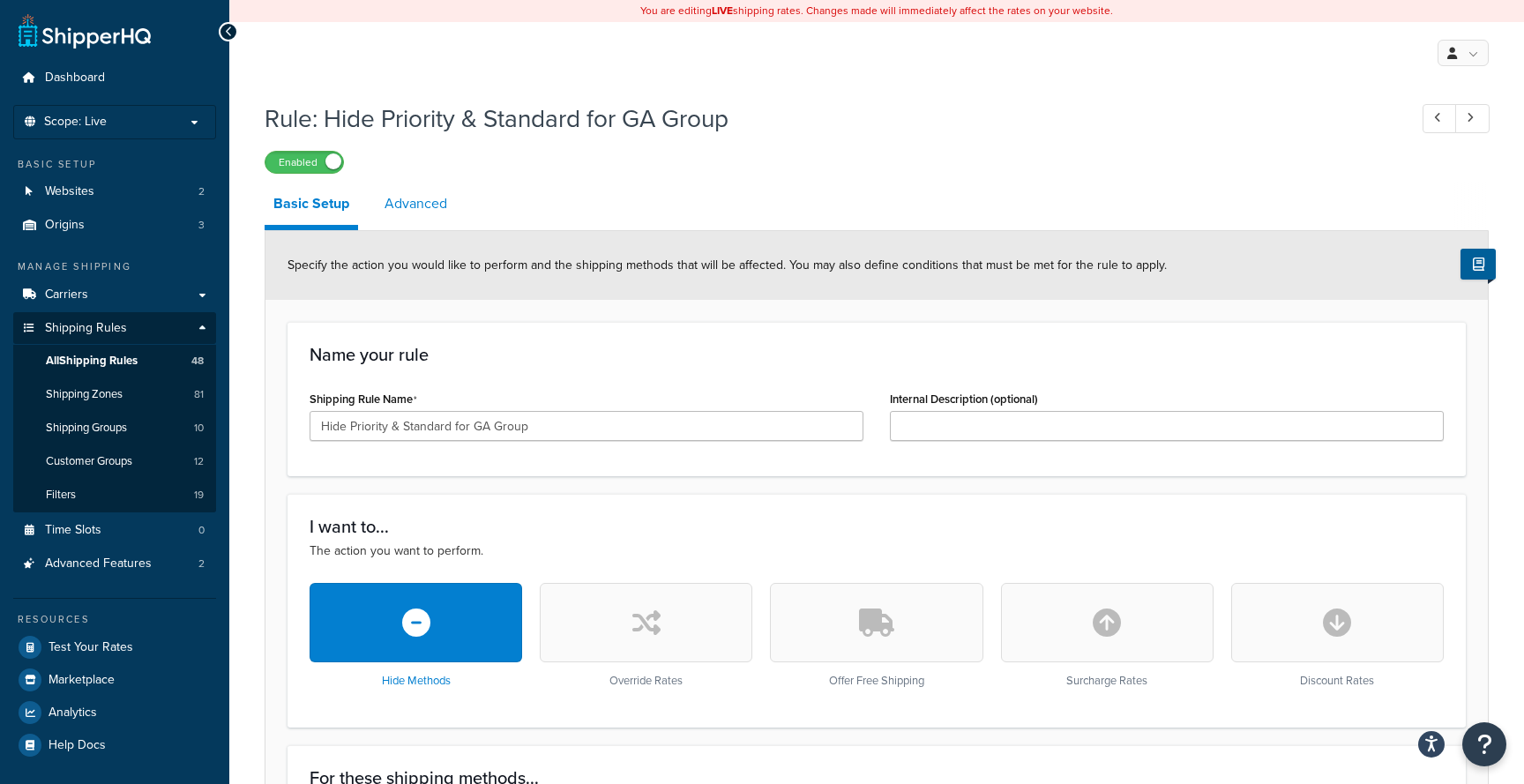
click at [427, 213] on link "Advanced" at bounding box center [415, 203] width 80 height 42
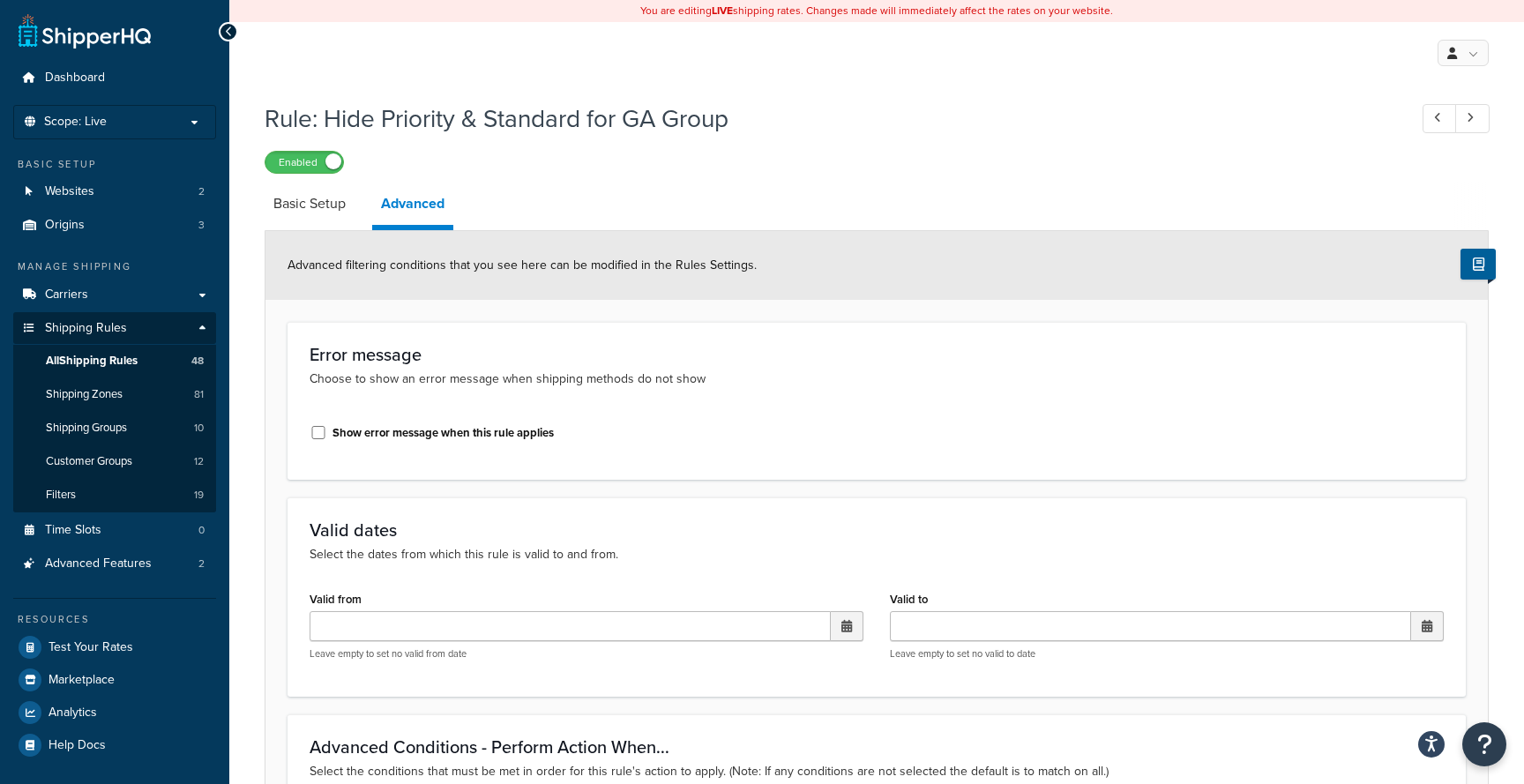
click at [454, 429] on label "Show error message when this rule applies" at bounding box center [443, 433] width 221 height 16
click at [327, 429] on input "Show error message when this rule applies" at bounding box center [319, 432] width 18 height 13
checkbox input "true"
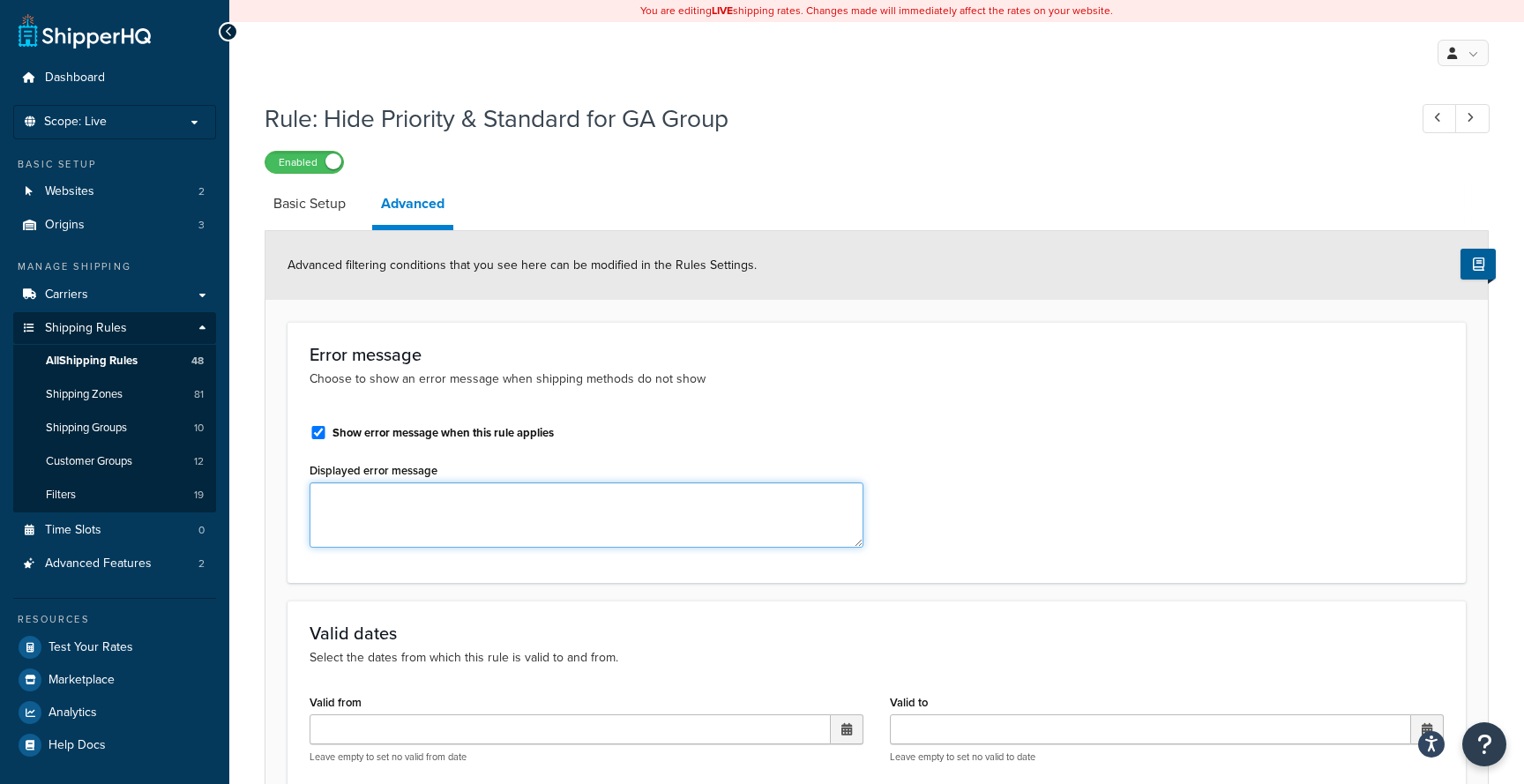
click at [444, 507] on textarea "Displayed error message" at bounding box center [586, 515] width 554 height 66
type textarea "Sorry, faster shipping methods are currently disabled due"
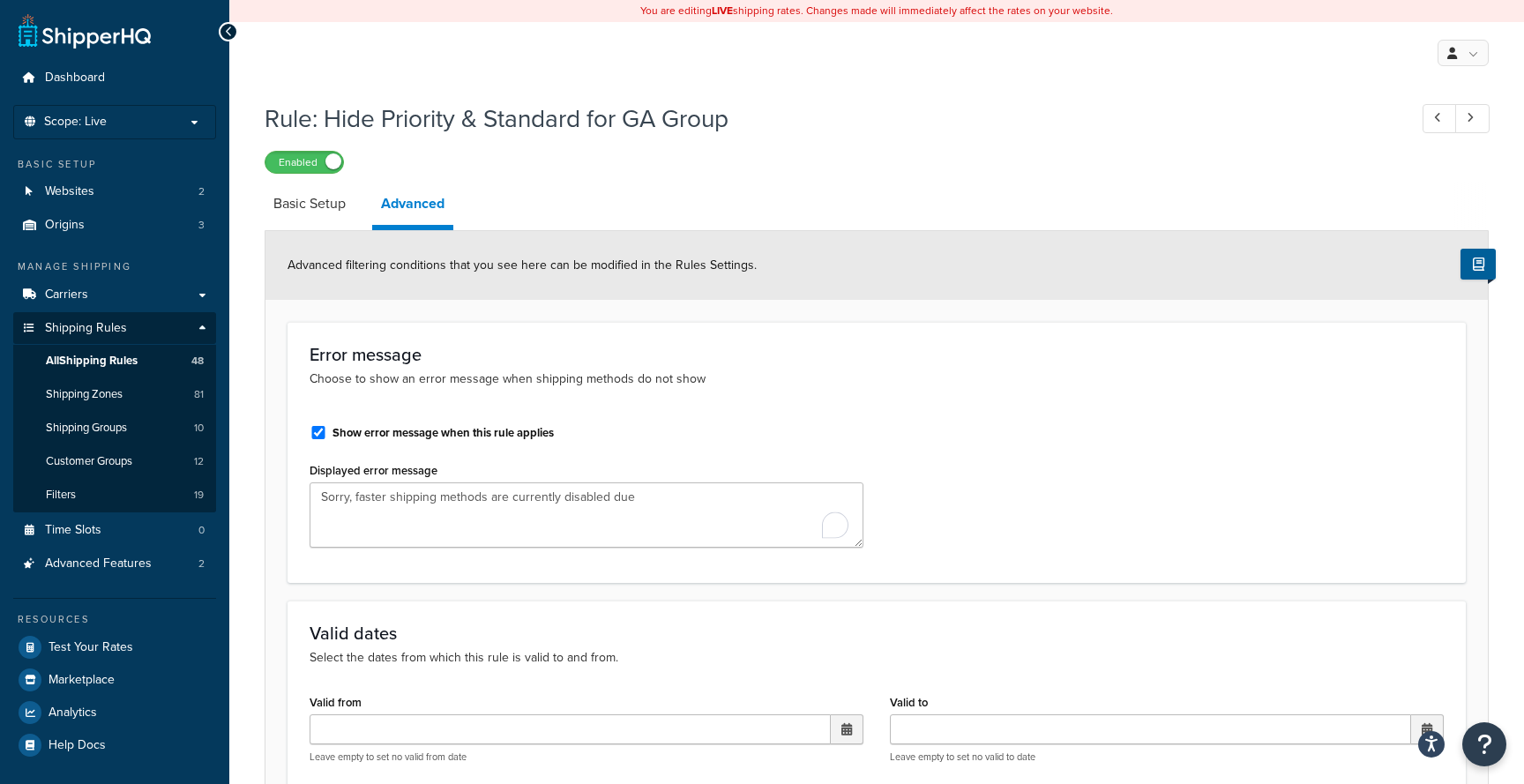
click at [423, 429] on label "Show error message when this rule applies" at bounding box center [443, 433] width 221 height 16
click at [327, 429] on input "Show error message when this rule applies" at bounding box center [319, 432] width 18 height 13
checkbox input "false"
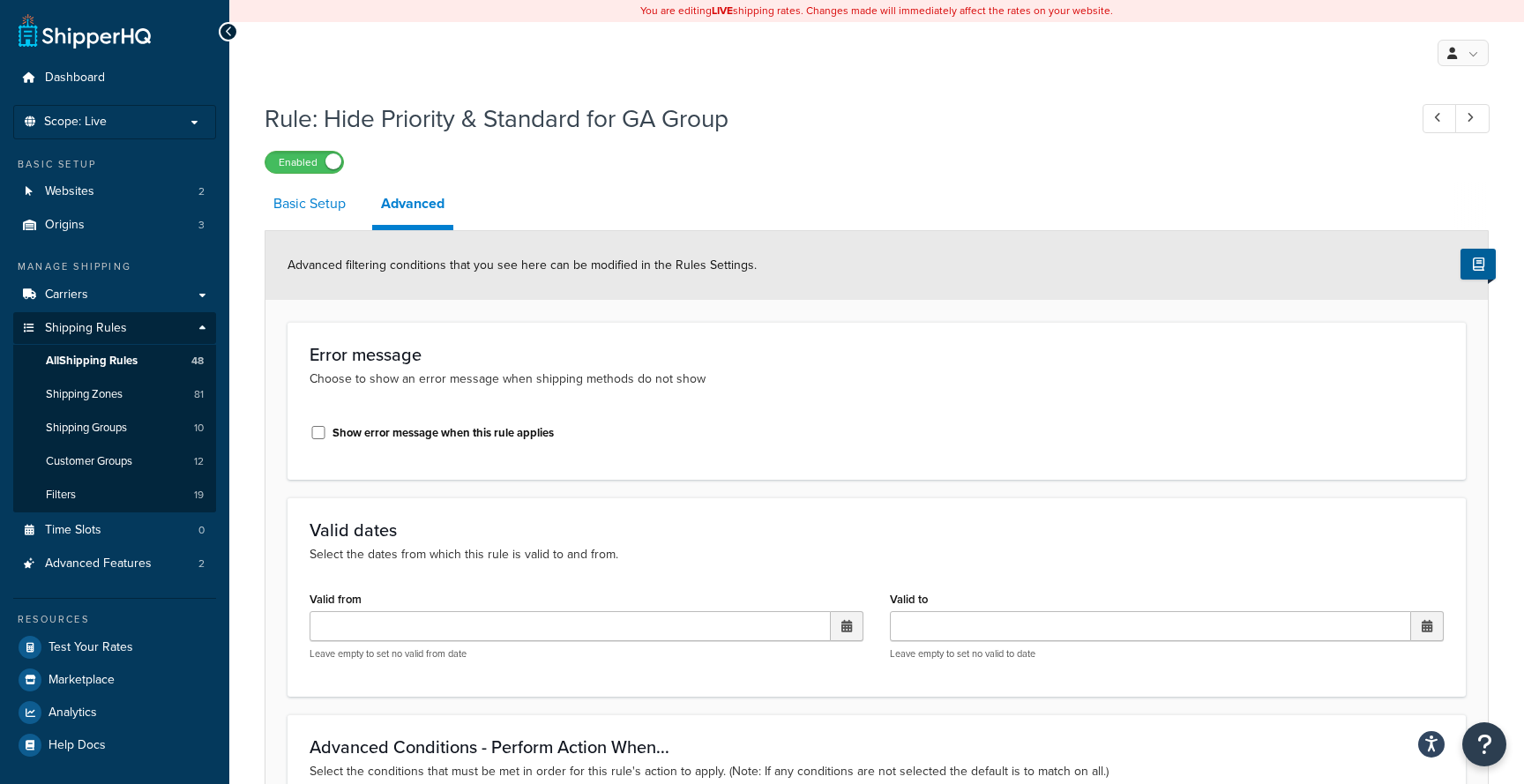
click at [327, 210] on link "Basic Setup" at bounding box center [310, 203] width 90 height 42
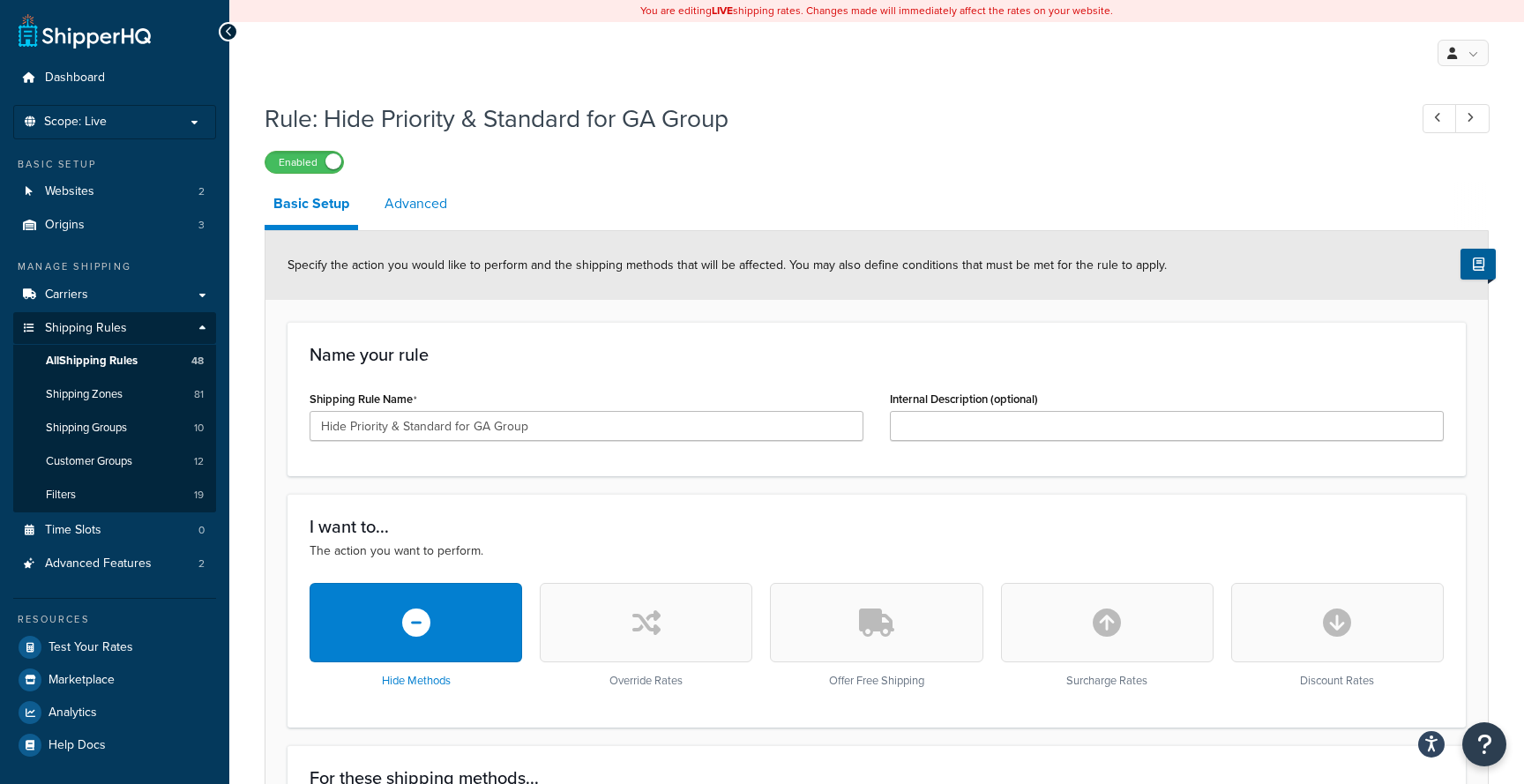
click at [432, 219] on link "Advanced" at bounding box center [415, 203] width 80 height 42
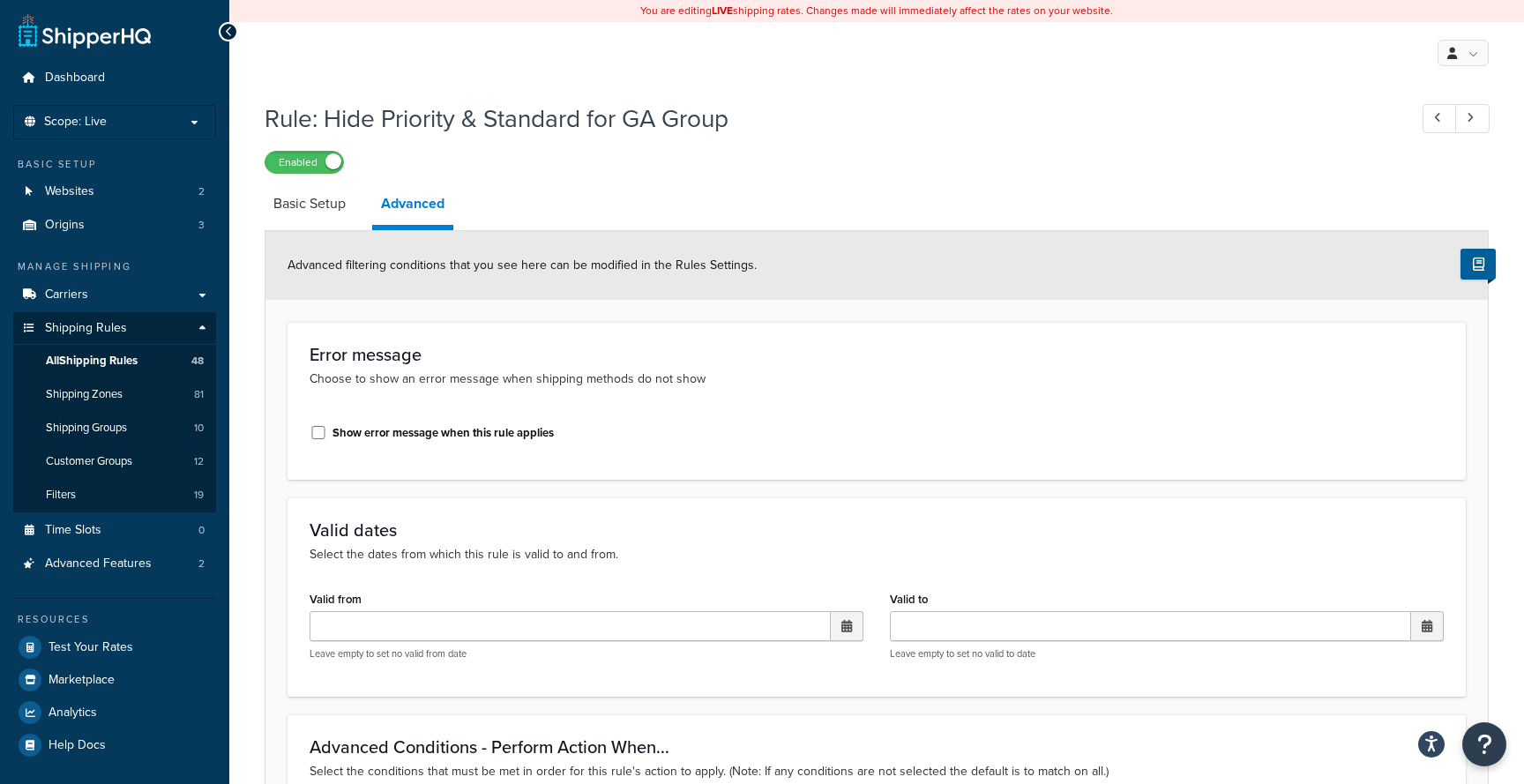
scroll to position [1, 0]
